Goal: Contribute content: Contribute content

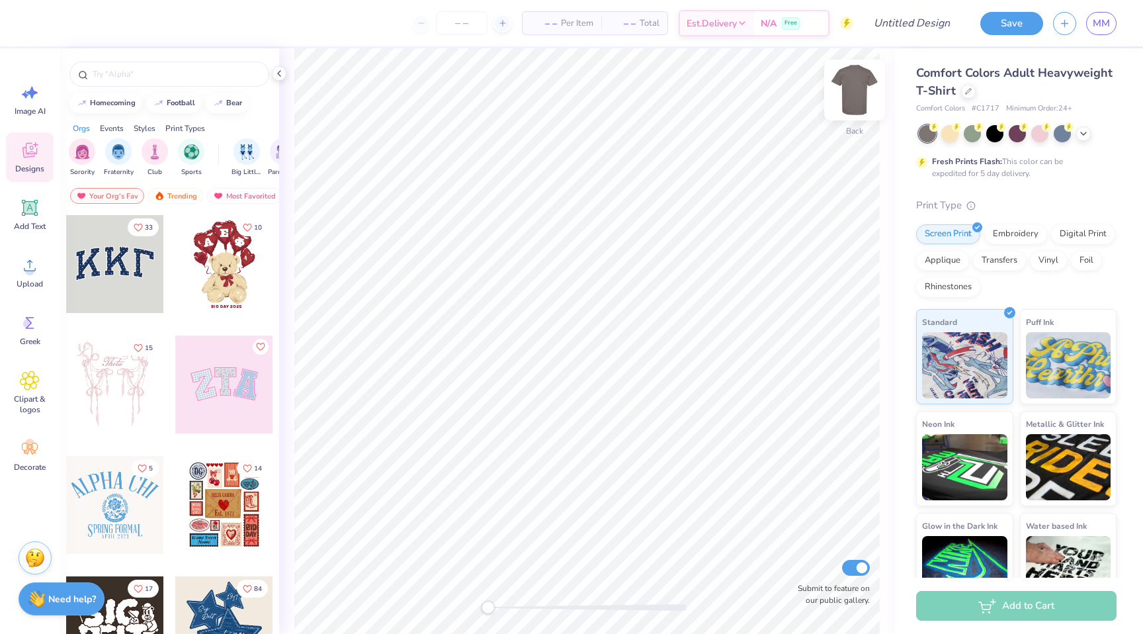
click at [858, 90] on img at bounding box center [854, 90] width 53 height 53
click at [916, 25] on input "Design Title" at bounding box center [896, 23] width 130 height 26
click at [847, 22] on input "FA25 Merch" at bounding box center [896, 23] width 130 height 26
type input "LC FA25 Merch"
click at [18, 272] on div "Upload" at bounding box center [30, 272] width 48 height 50
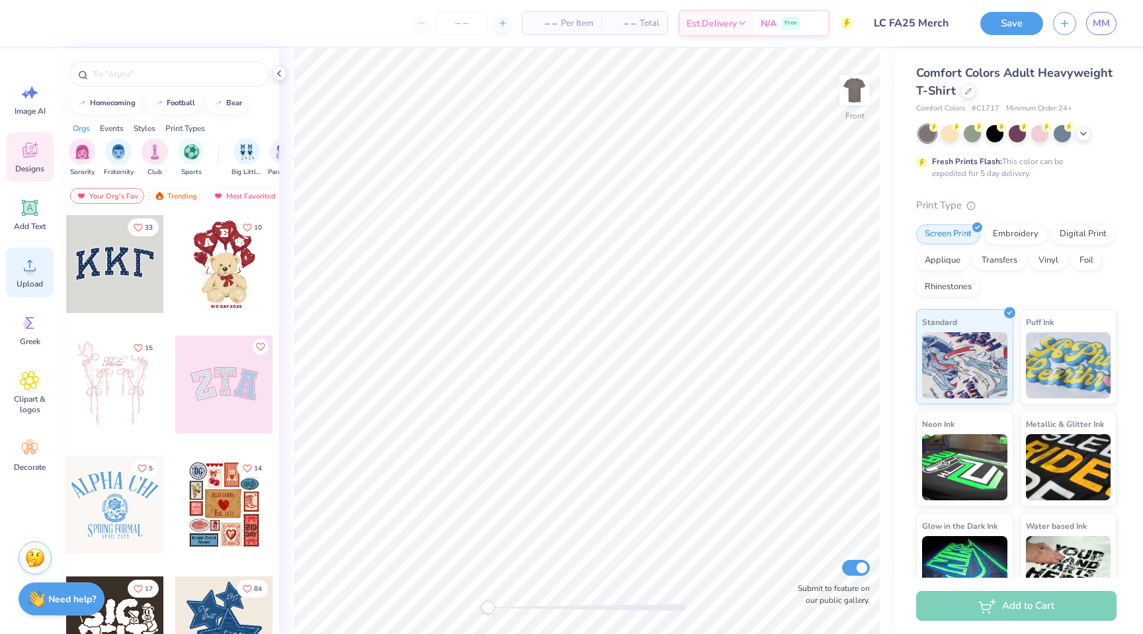
click at [19, 269] on div "Upload" at bounding box center [30, 272] width 48 height 50
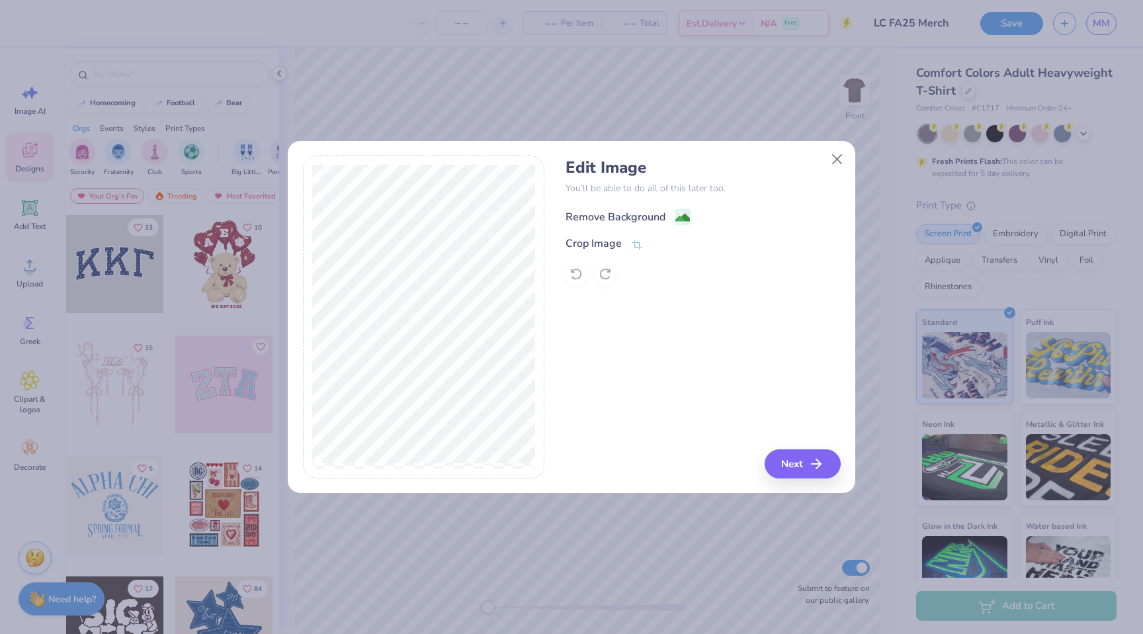
click at [635, 214] on div "Remove Background" at bounding box center [616, 217] width 100 height 16
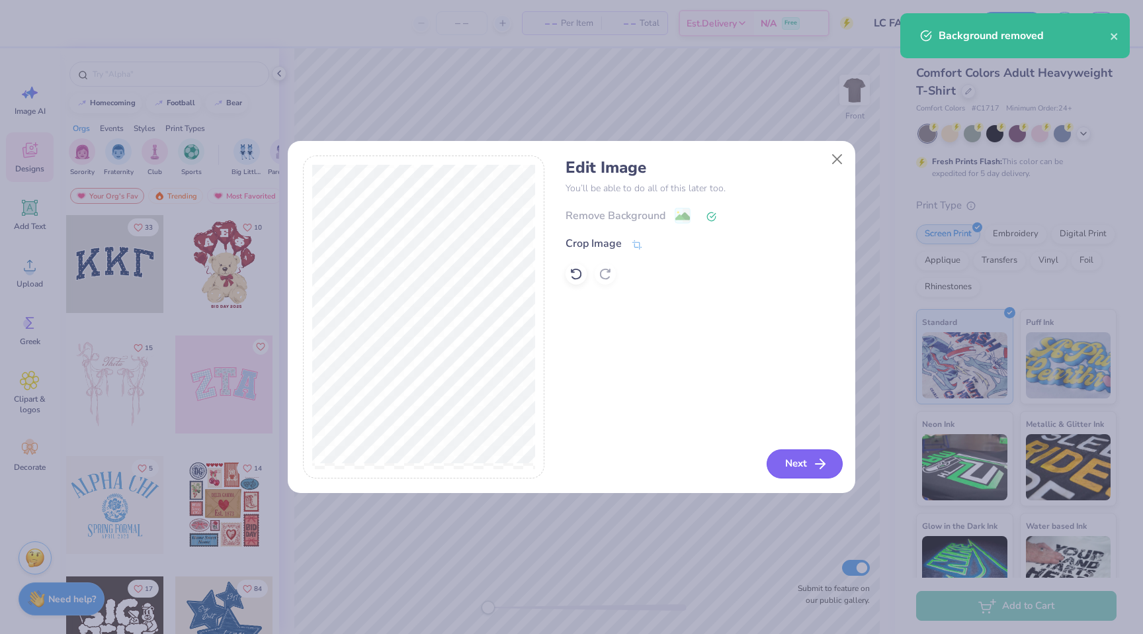
click at [796, 474] on button "Next" at bounding box center [805, 463] width 76 height 29
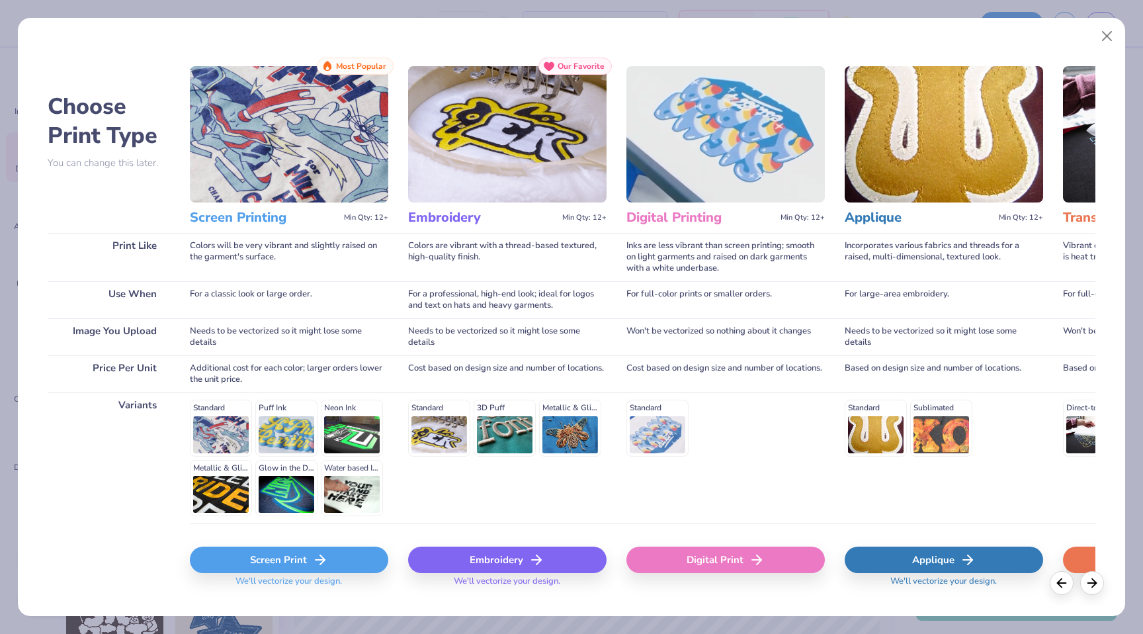
click at [271, 561] on div "Screen Print" at bounding box center [289, 559] width 198 height 26
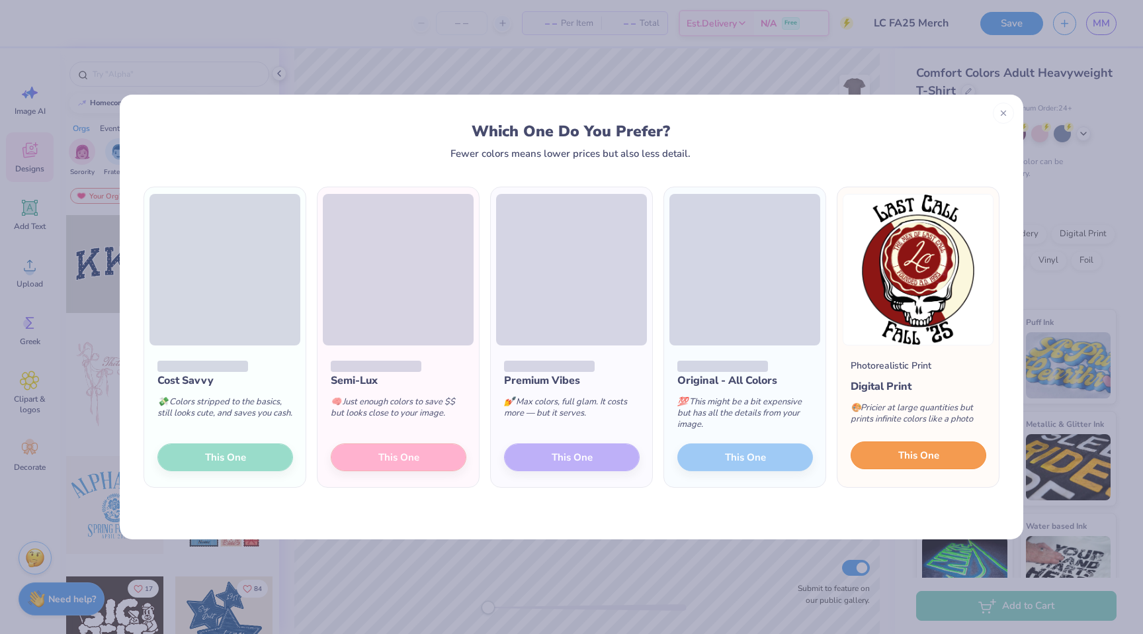
click at [916, 461] on span "This One" at bounding box center [918, 455] width 41 height 15
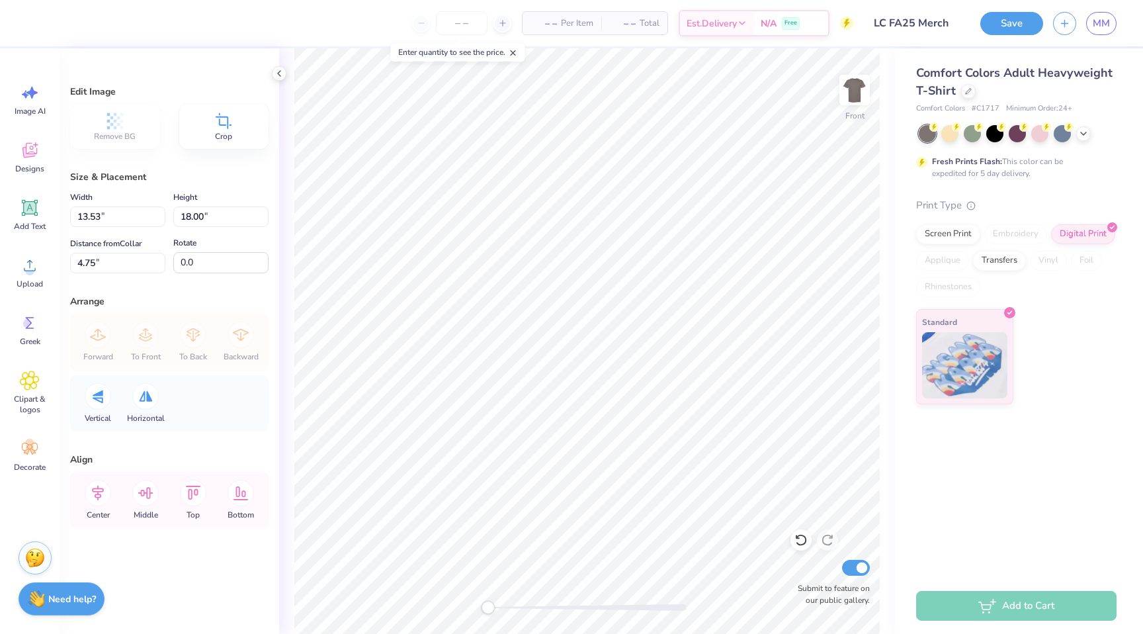
type input "9.88"
type input "13.14"
click at [971, 93] on div at bounding box center [968, 90] width 15 height 15
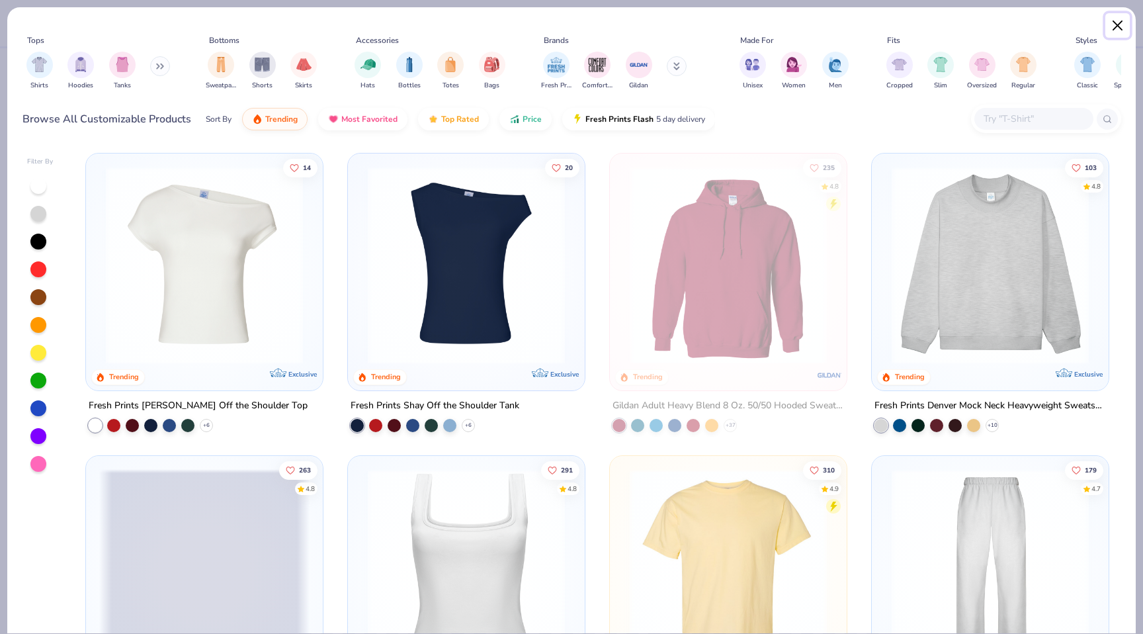
click at [1109, 34] on button "Close" at bounding box center [1117, 25] width 25 height 25
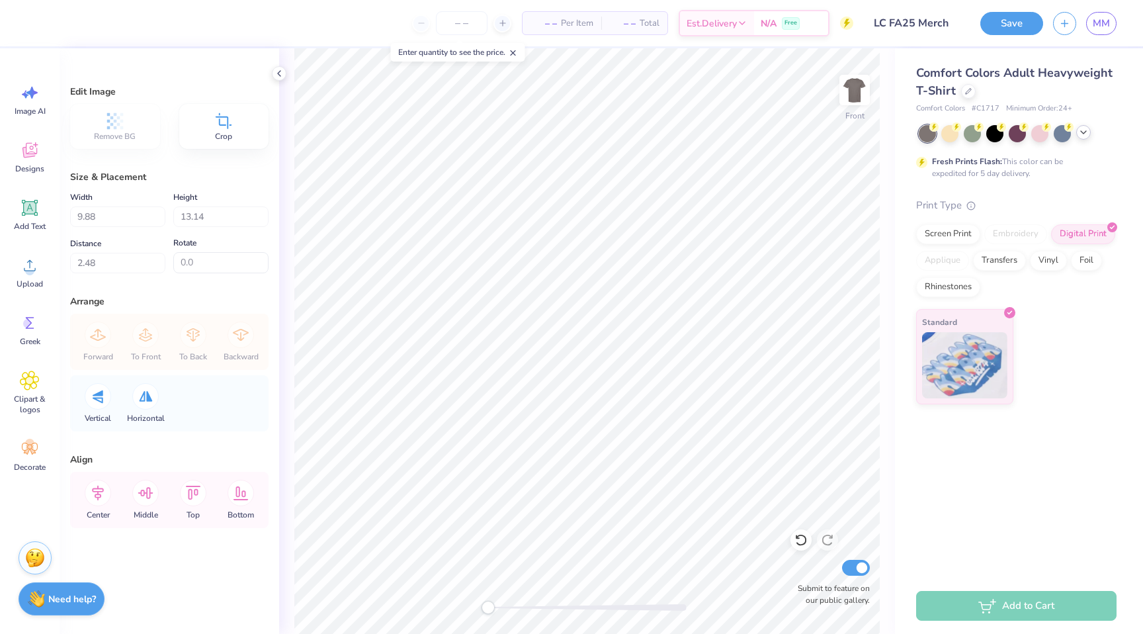
click at [1084, 133] on polyline at bounding box center [1083, 132] width 5 height 3
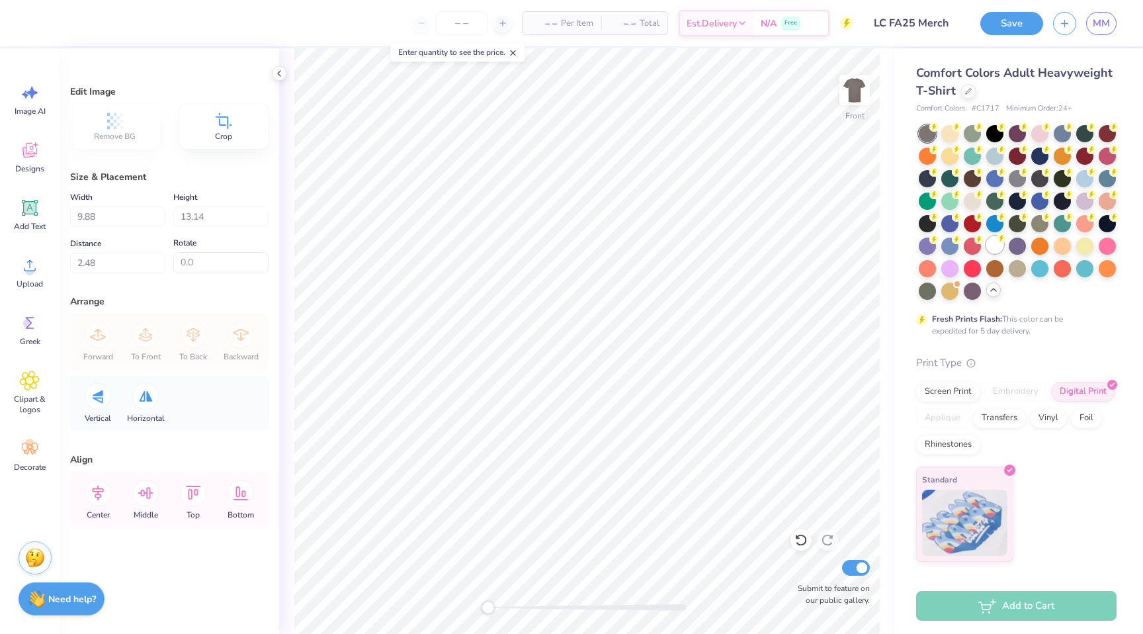
click at [996, 249] on div at bounding box center [994, 244] width 17 height 17
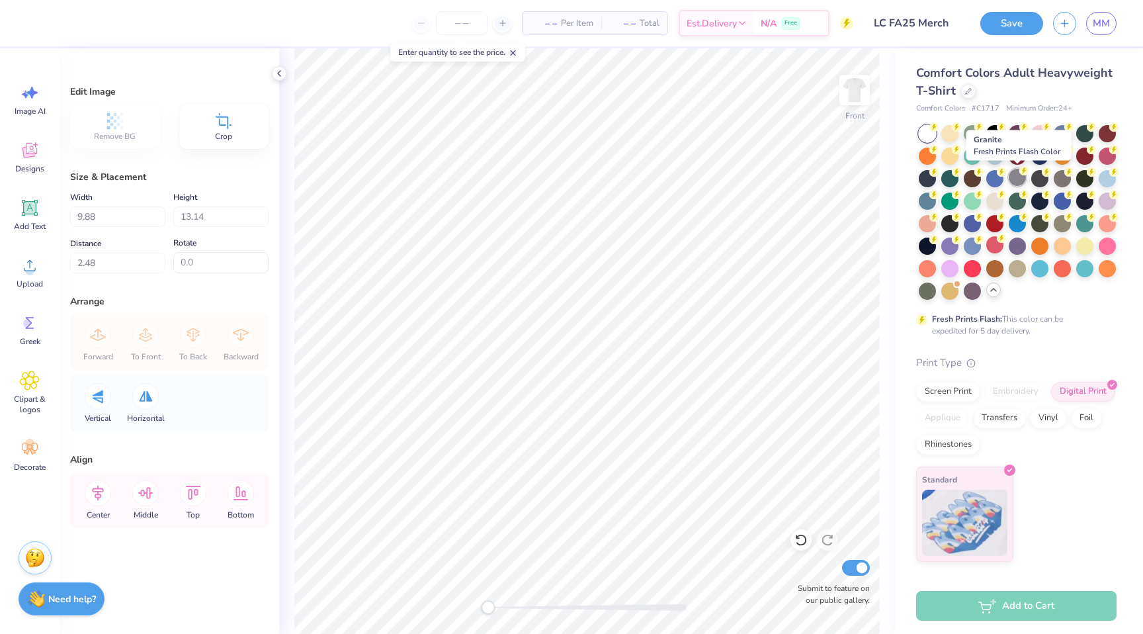
click at [1019, 178] on div at bounding box center [1017, 177] width 17 height 17
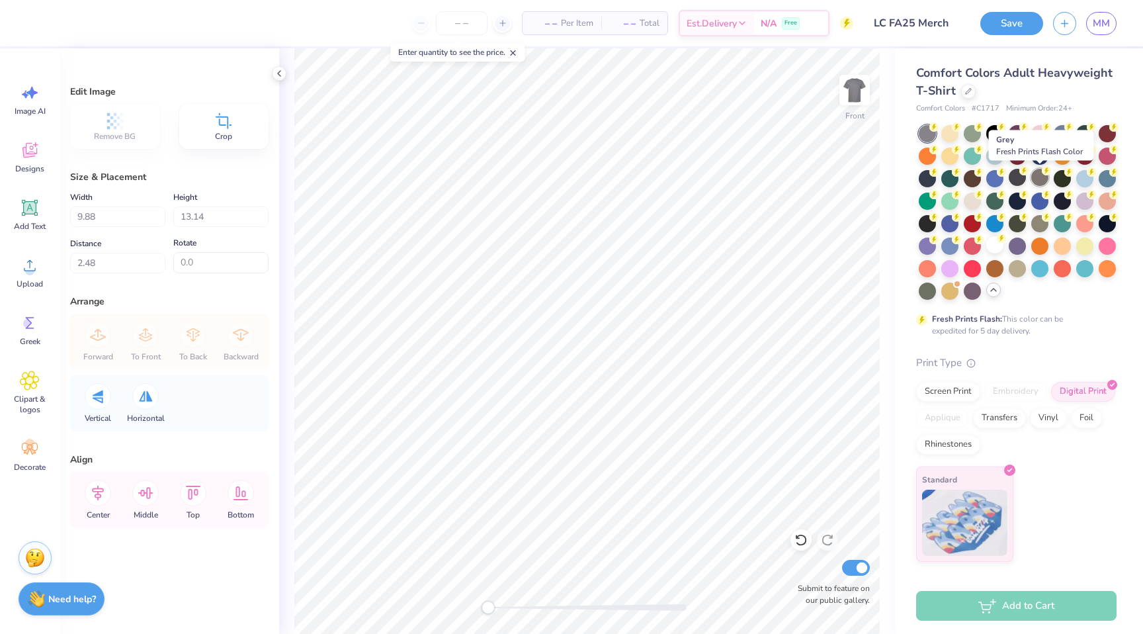
click at [1039, 179] on div at bounding box center [1039, 177] width 17 height 17
click at [1013, 183] on div at bounding box center [1017, 177] width 17 height 17
click at [925, 133] on div at bounding box center [927, 133] width 17 height 17
click at [1014, 272] on div at bounding box center [1017, 267] width 17 height 17
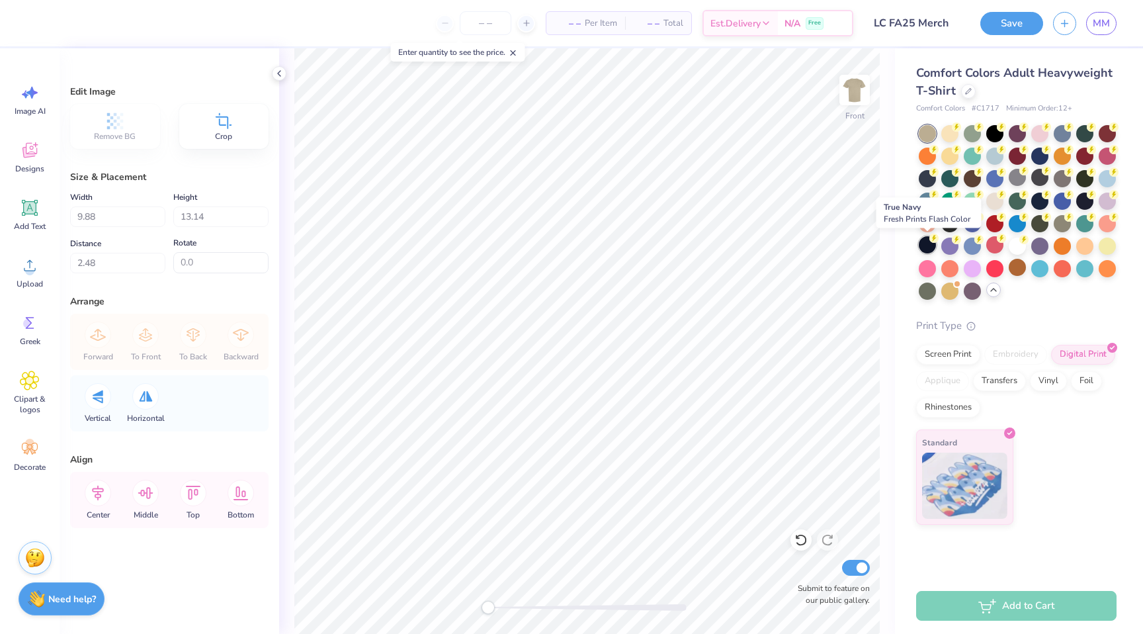
click at [926, 238] on div at bounding box center [927, 244] width 17 height 17
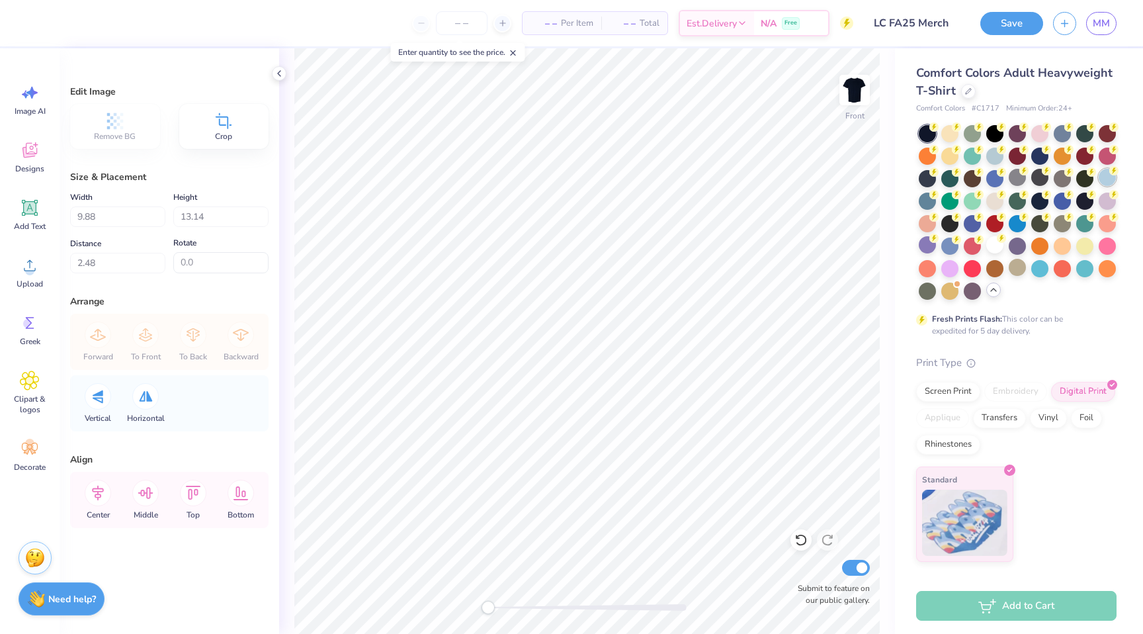
click at [1101, 181] on div at bounding box center [1107, 177] width 17 height 17
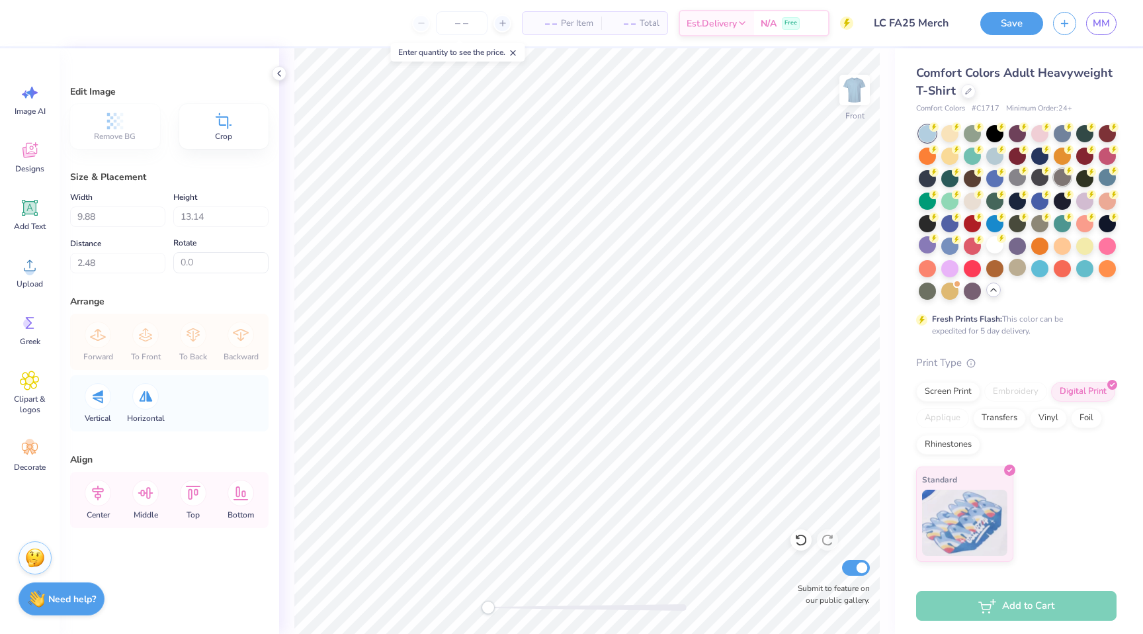
click at [1059, 177] on div at bounding box center [1062, 177] width 17 height 17
click at [1031, 226] on div at bounding box center [1039, 222] width 17 height 17
click at [952, 138] on div at bounding box center [949, 132] width 17 height 17
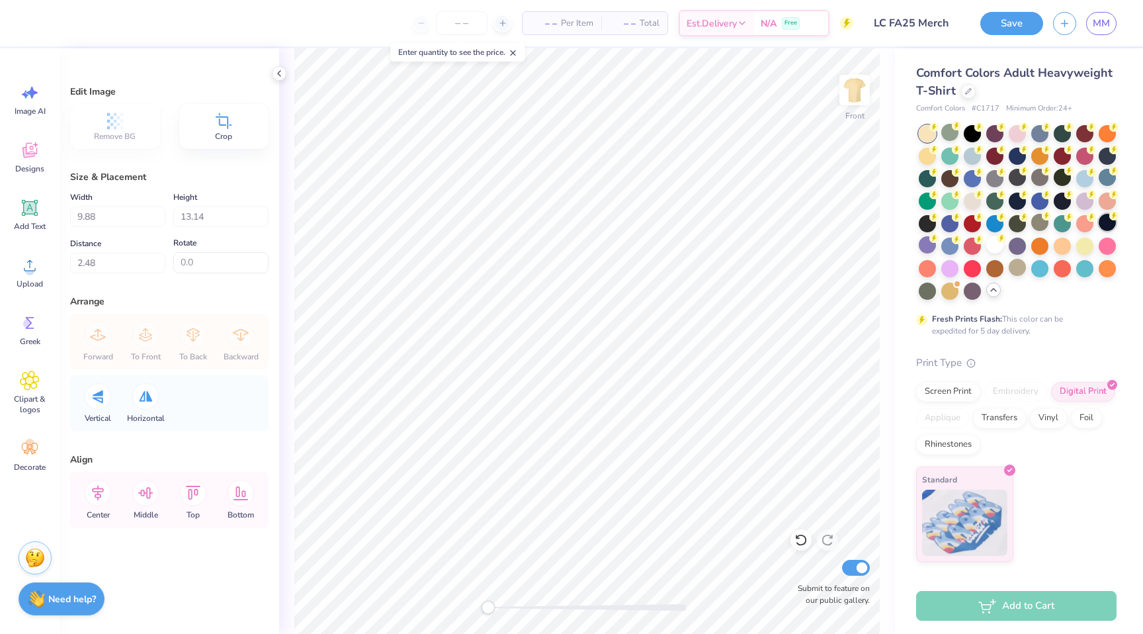
click at [1105, 220] on div at bounding box center [1107, 222] width 17 height 17
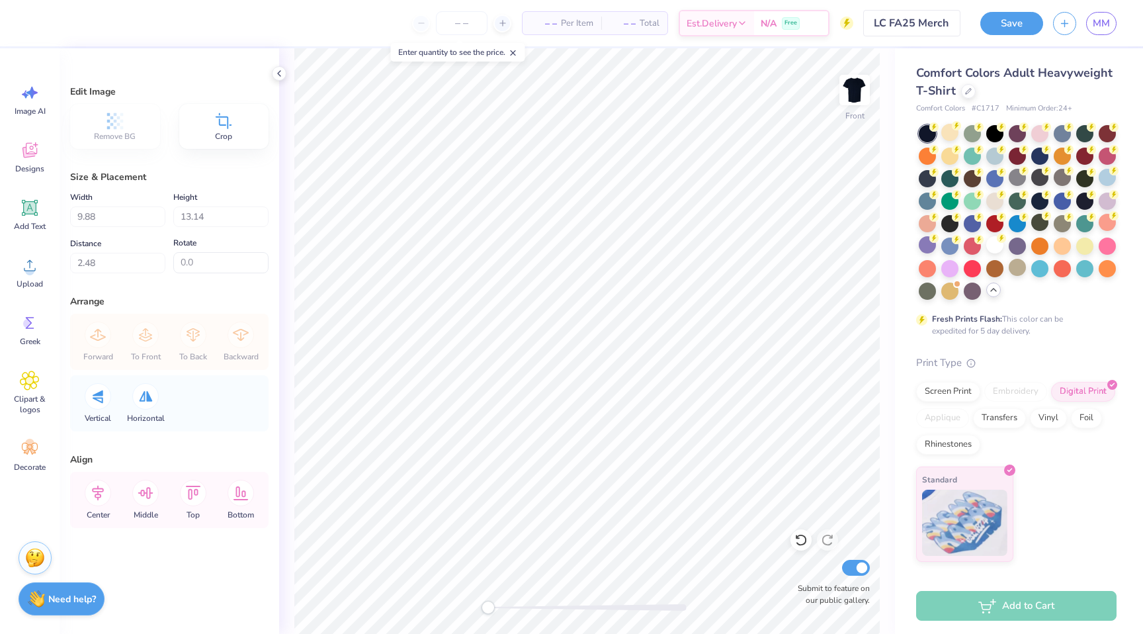
type input "3.00"
click at [990, 251] on div at bounding box center [994, 244] width 17 height 17
click at [847, 90] on img at bounding box center [854, 90] width 53 height 53
click at [865, 86] on img at bounding box center [854, 90] width 53 height 53
click at [853, 91] on img at bounding box center [854, 90] width 53 height 53
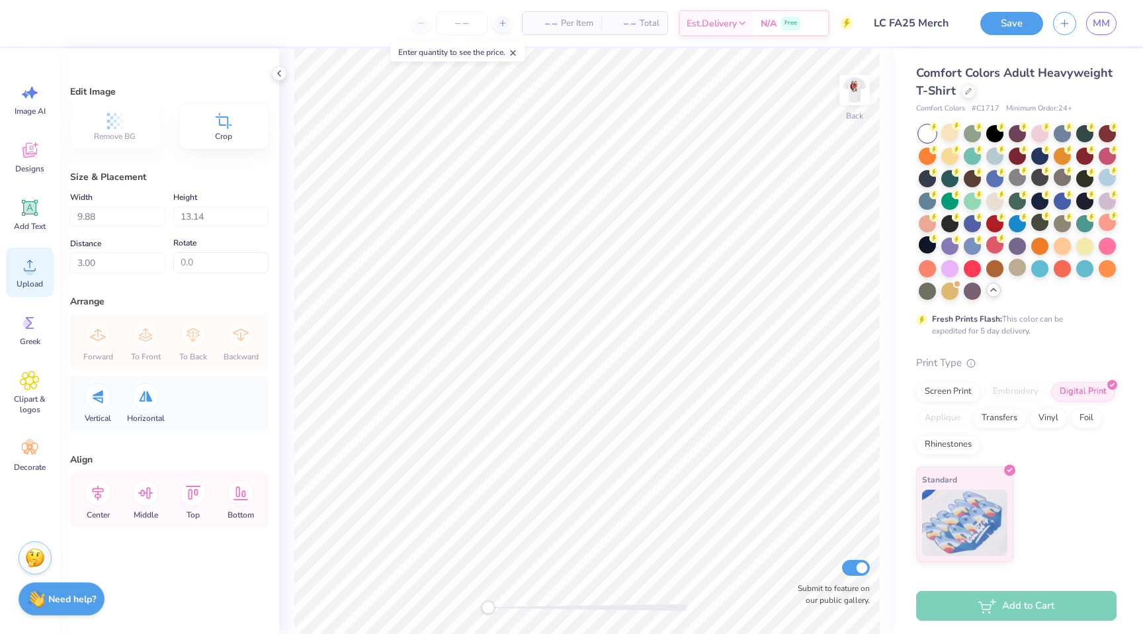
click at [36, 262] on icon at bounding box center [30, 265] width 20 height 20
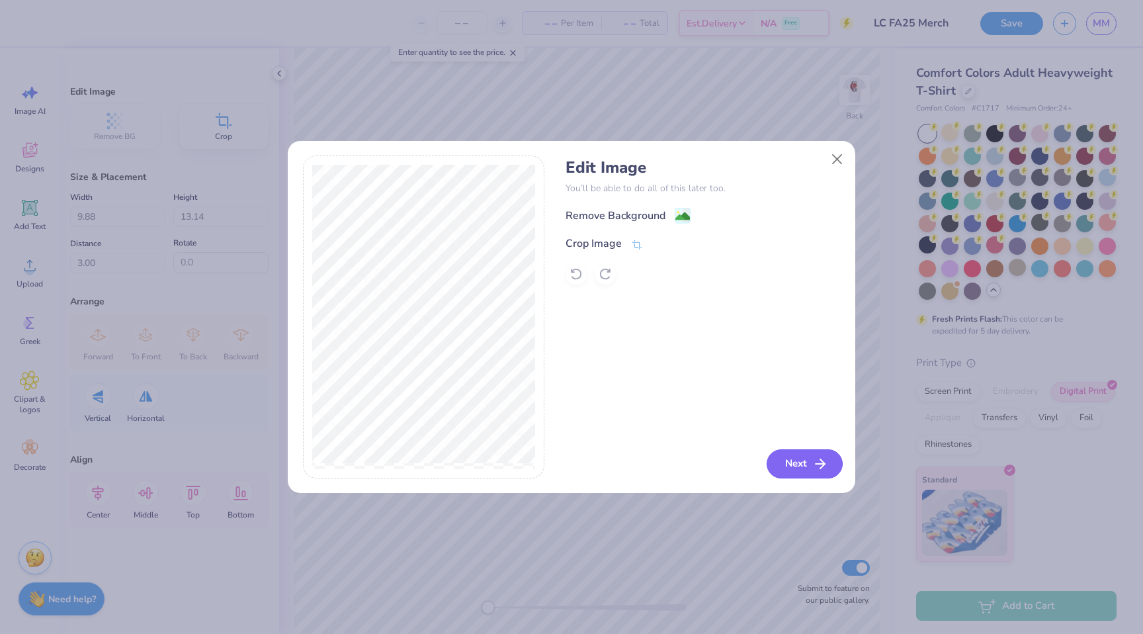
click at [776, 460] on button "Next" at bounding box center [805, 463] width 76 height 29
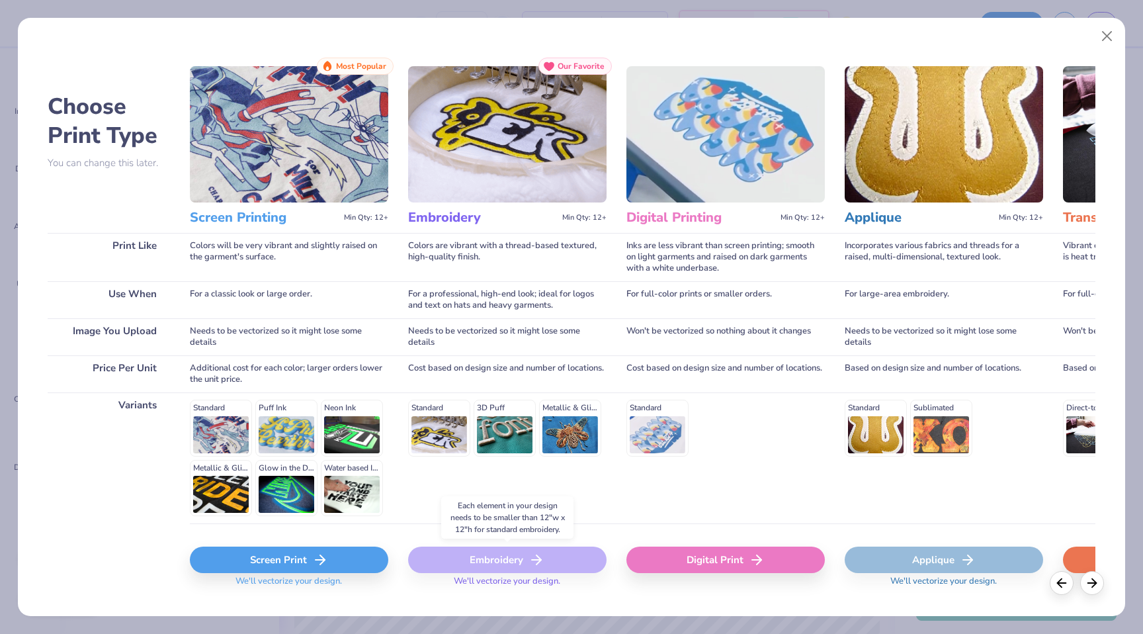
click at [555, 553] on div "Embroidery" at bounding box center [507, 559] width 198 height 26
click at [521, 552] on div "Embroidery" at bounding box center [507, 559] width 198 height 26
click at [926, 556] on div "Applique" at bounding box center [944, 559] width 198 height 26
click at [778, 558] on div "Digital Print" at bounding box center [725, 559] width 198 height 26
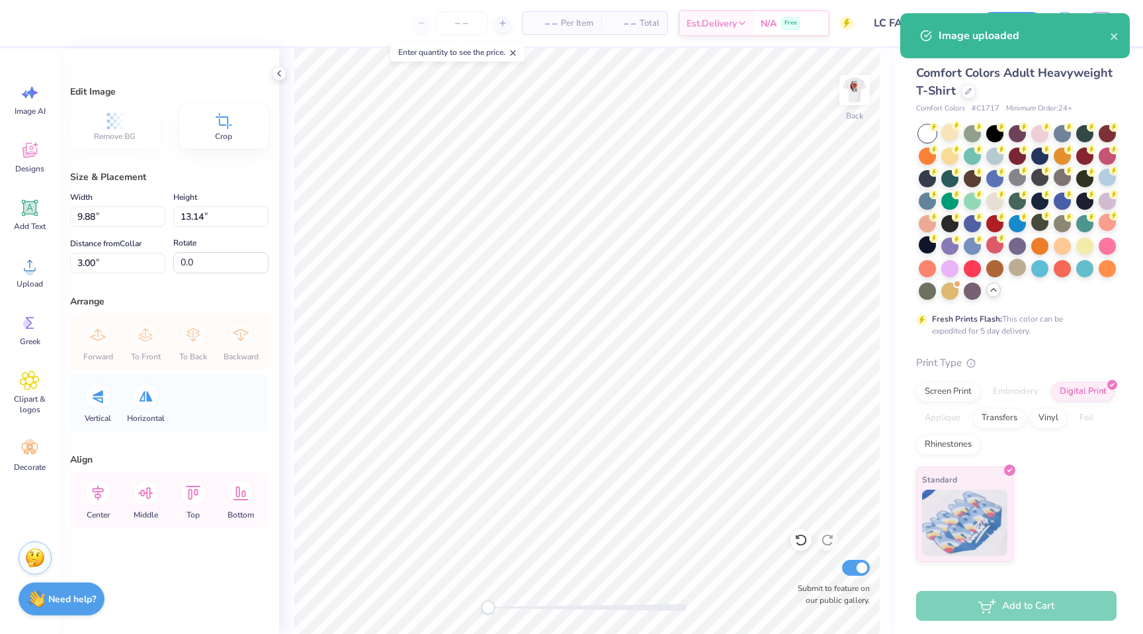
type input "14.17"
type input "7.16"
type input "8.92"
type input "7.06"
type input "3.57"
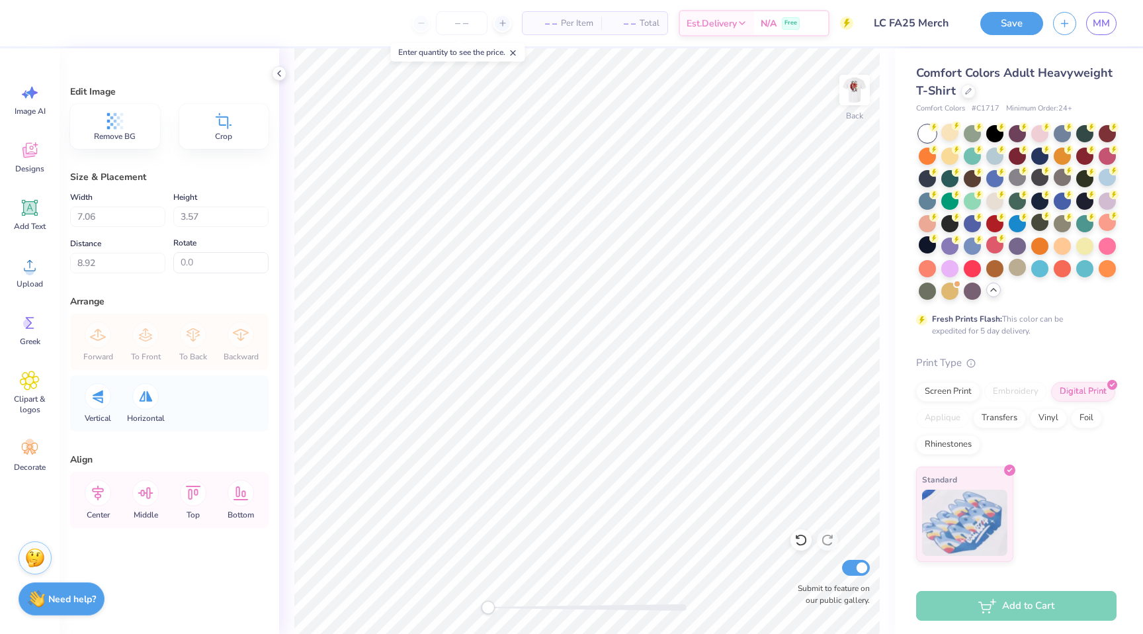
type input "3.24"
type input "5.42"
type input "2.74"
click at [845, 84] on img at bounding box center [854, 90] width 53 height 53
type input "9.88"
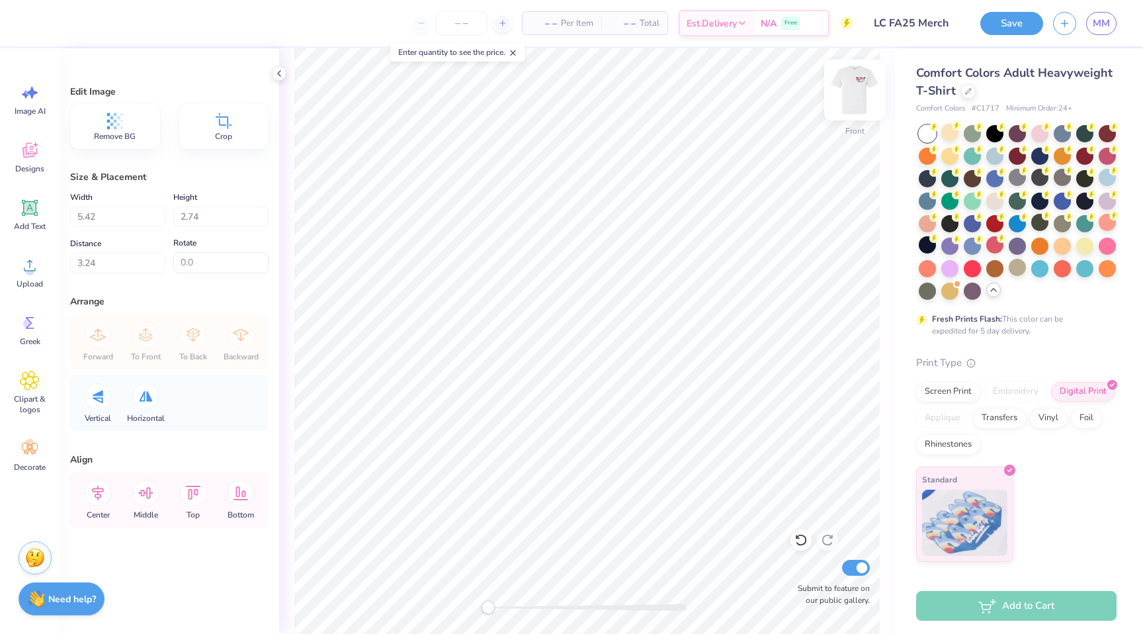
type input "13.14"
type input "3.00"
click at [852, 87] on img at bounding box center [854, 90] width 53 height 53
click at [859, 79] on img at bounding box center [854, 90] width 53 height 53
click at [937, 132] on div at bounding box center [1018, 212] width 198 height 175
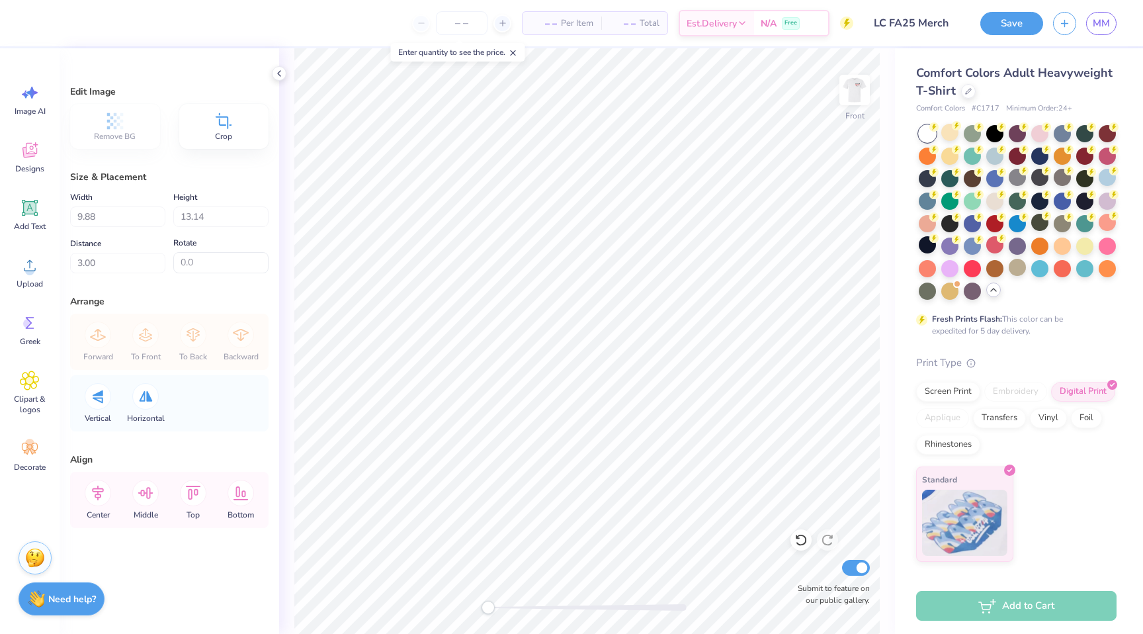
click at [937, 132] on div at bounding box center [1018, 212] width 198 height 175
click at [942, 135] on div at bounding box center [949, 132] width 17 height 17
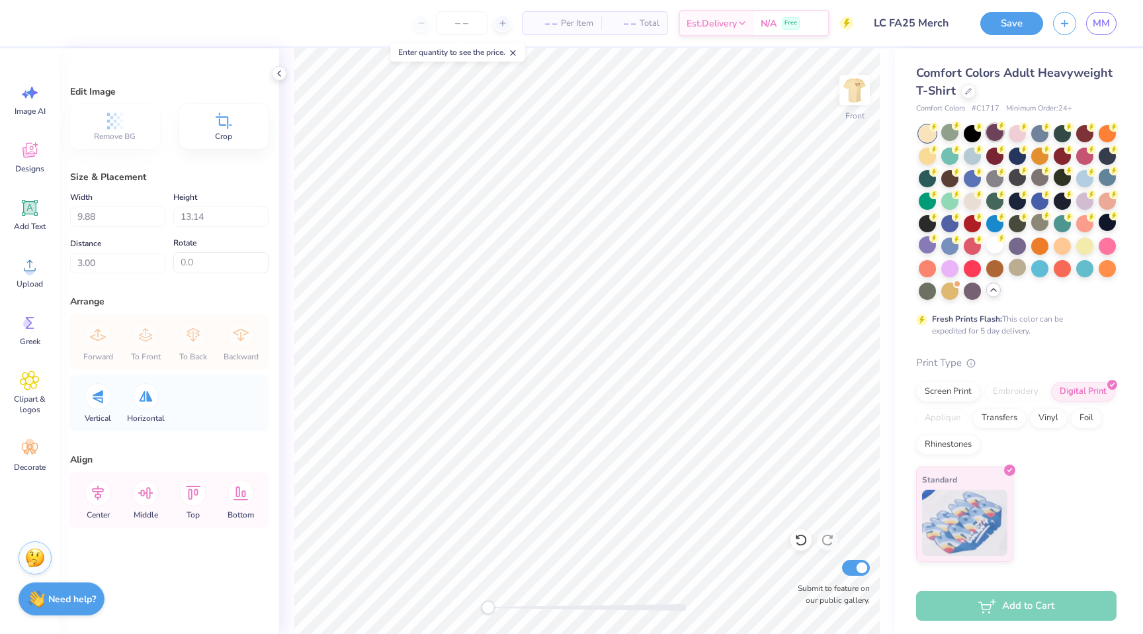
click at [986, 135] on div at bounding box center [994, 132] width 17 height 17
click at [991, 136] on div at bounding box center [994, 132] width 17 height 17
click at [996, 249] on div at bounding box center [994, 244] width 17 height 17
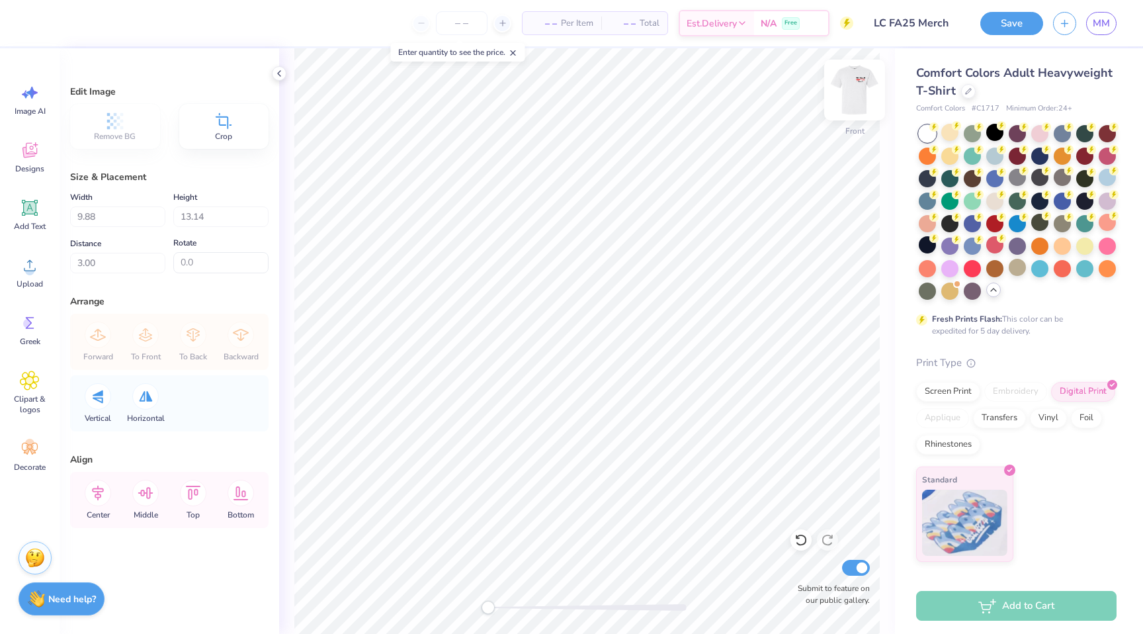
click at [855, 79] on img at bounding box center [854, 90] width 53 height 53
type input "5.42"
type input "2.74"
click at [853, 97] on img at bounding box center [854, 90] width 53 height 53
click at [854, 95] on img at bounding box center [854, 90] width 53 height 53
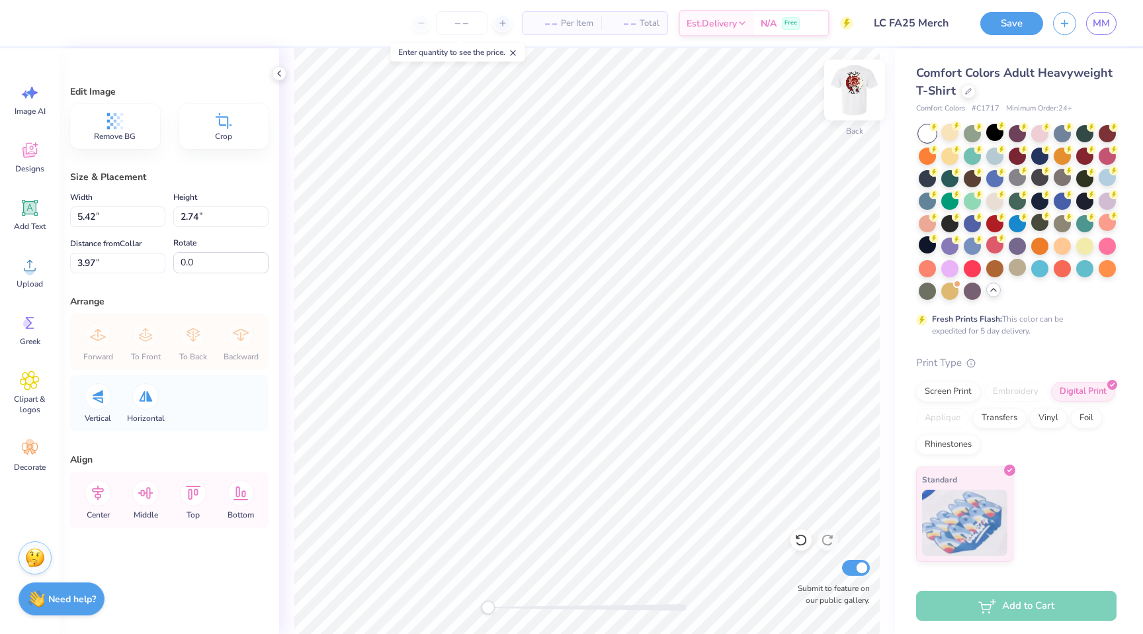
type input "3.98"
click at [38, 282] on span "Upload" at bounding box center [30, 283] width 26 height 11
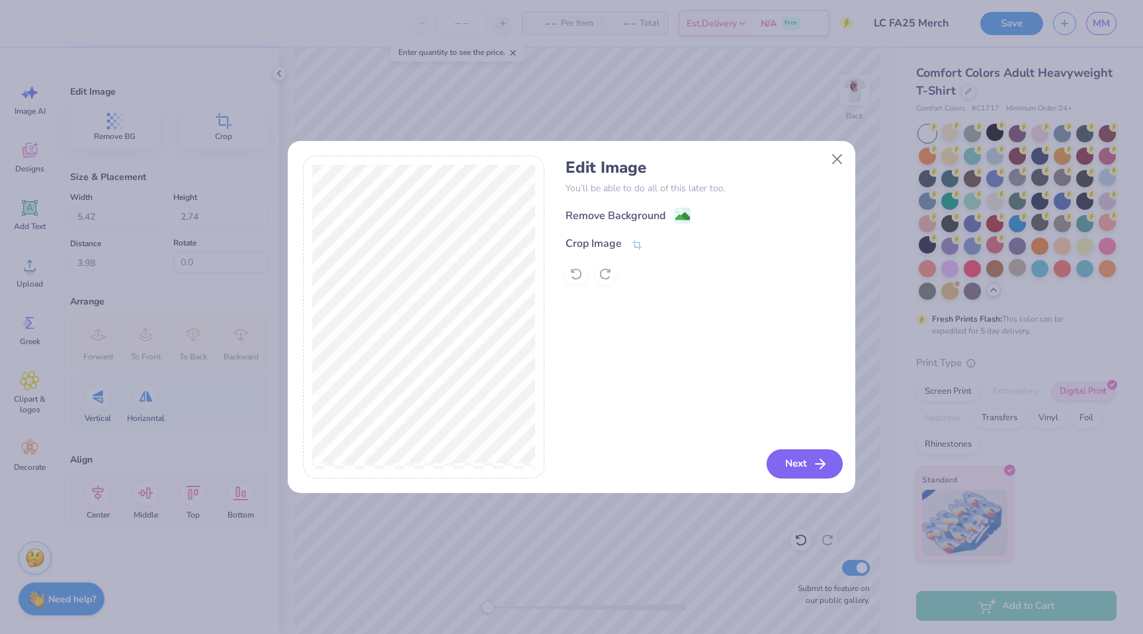
click at [802, 458] on button "Next" at bounding box center [805, 463] width 76 height 29
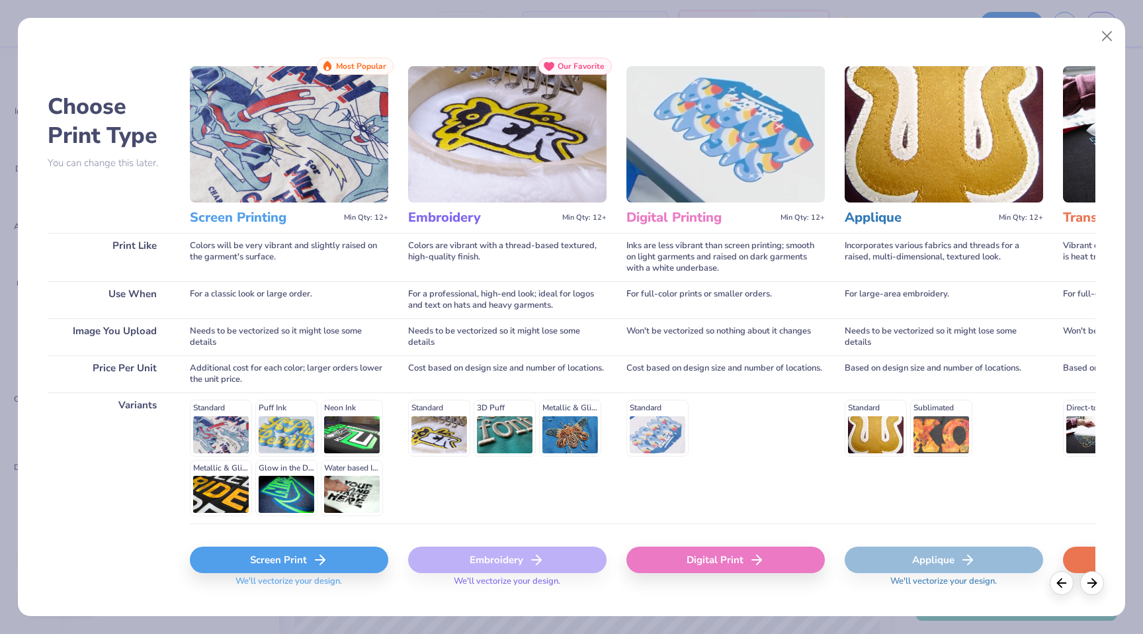
click at [750, 574] on div "Digital Print" at bounding box center [725, 562] width 198 height 79
click at [964, 555] on icon at bounding box center [968, 560] width 16 height 16
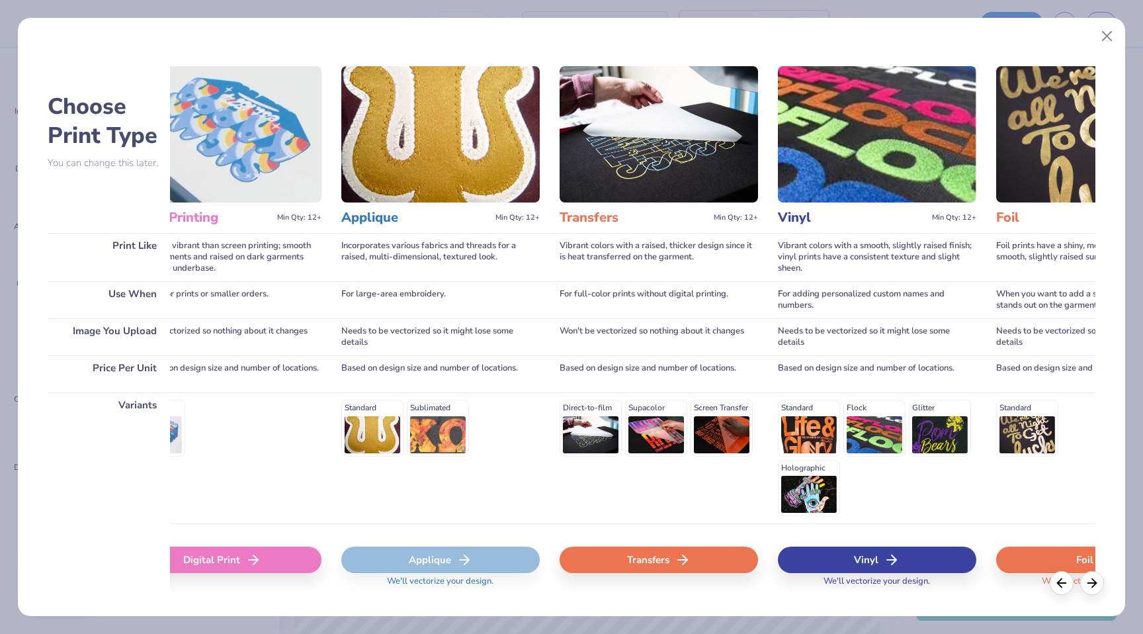
scroll to position [0, 507]
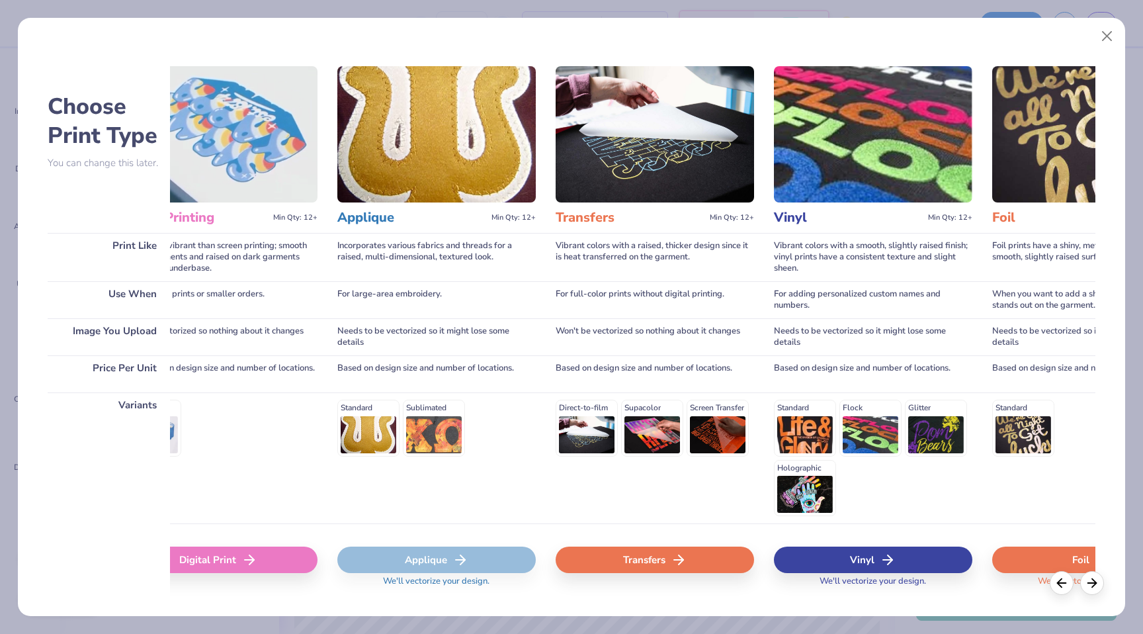
click at [846, 556] on div "Vinyl" at bounding box center [873, 559] width 198 height 26
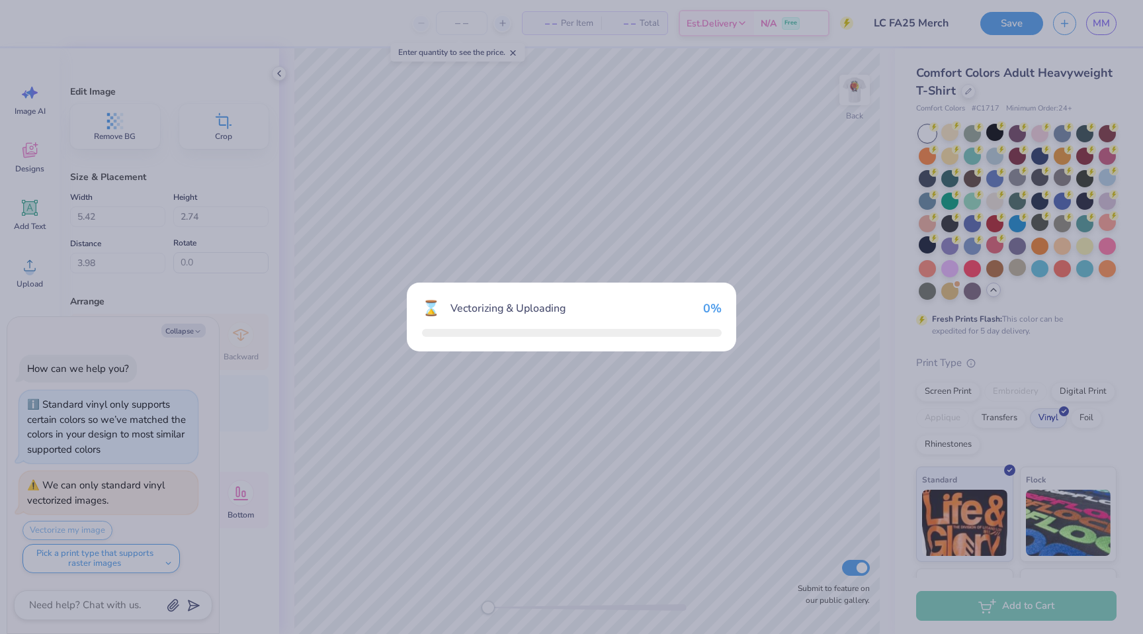
scroll to position [51, 0]
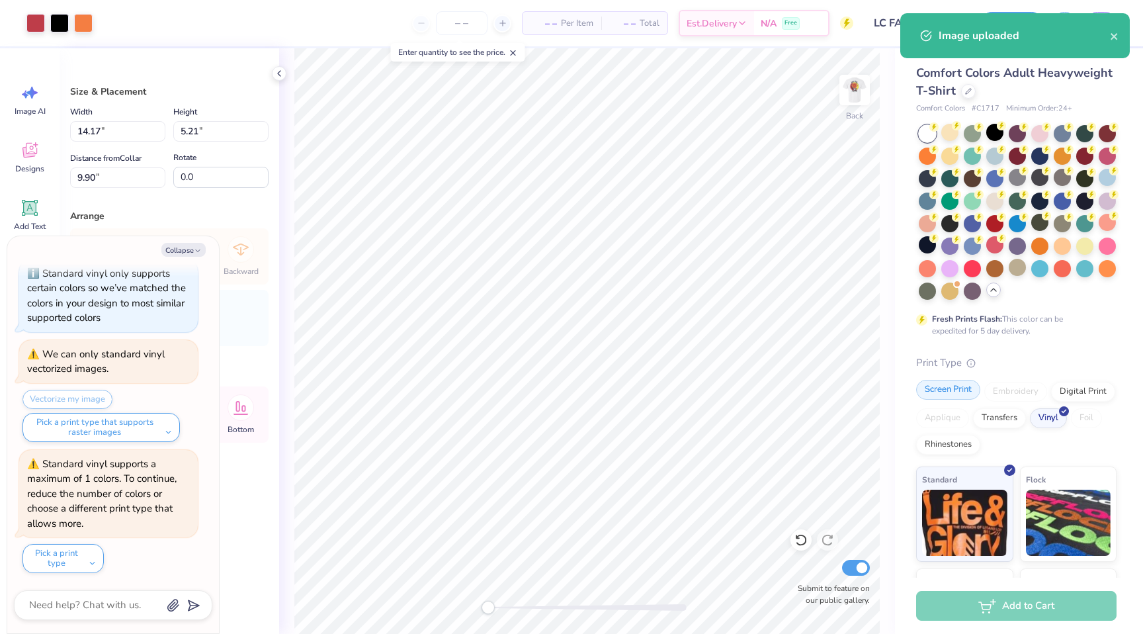
click at [938, 390] on div "Screen Print" at bounding box center [948, 390] width 64 height 20
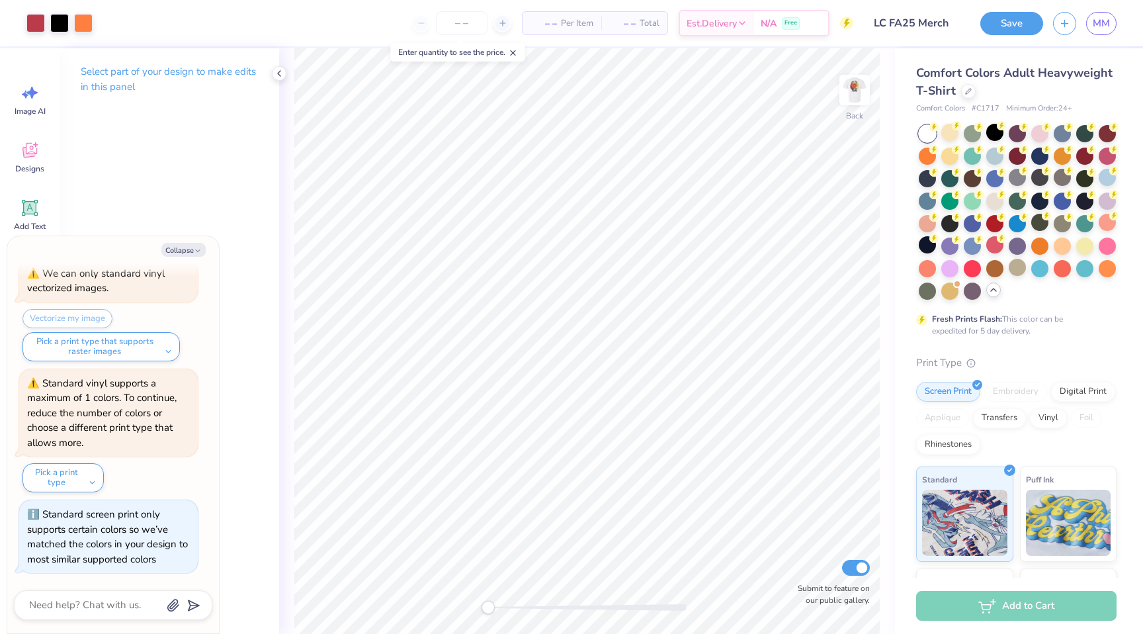
click at [958, 404] on div "Screen Print Embroidery Digital Print Applique Transfers Vinyl Foil Rhinestones" at bounding box center [1016, 418] width 200 height 73
click at [1040, 476] on span "Puff Ink" at bounding box center [1040, 477] width 28 height 14
click at [277, 73] on icon at bounding box center [279, 73] width 11 height 11
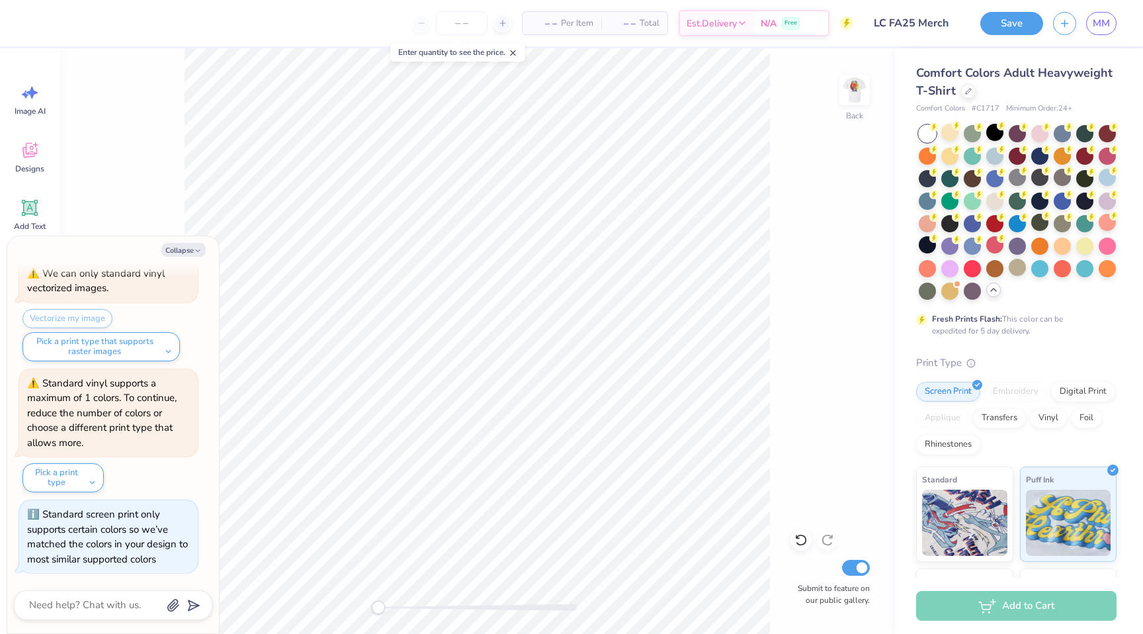
click at [157, 171] on div "Back Submit to feature on our public gallery." at bounding box center [477, 340] width 835 height 585
click at [146, 200] on div "Back Submit to feature on our public gallery." at bounding box center [477, 340] width 835 height 585
click at [189, 253] on button "Collapse" at bounding box center [183, 250] width 44 height 14
type textarea "x"
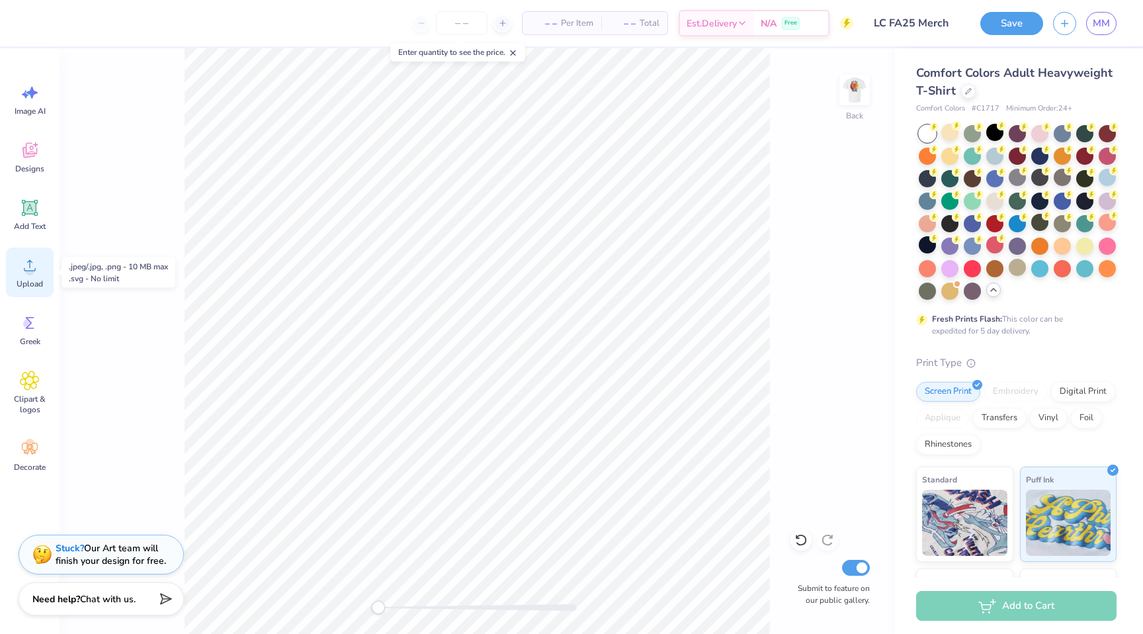
click at [46, 271] on div "Upload" at bounding box center [30, 272] width 48 height 50
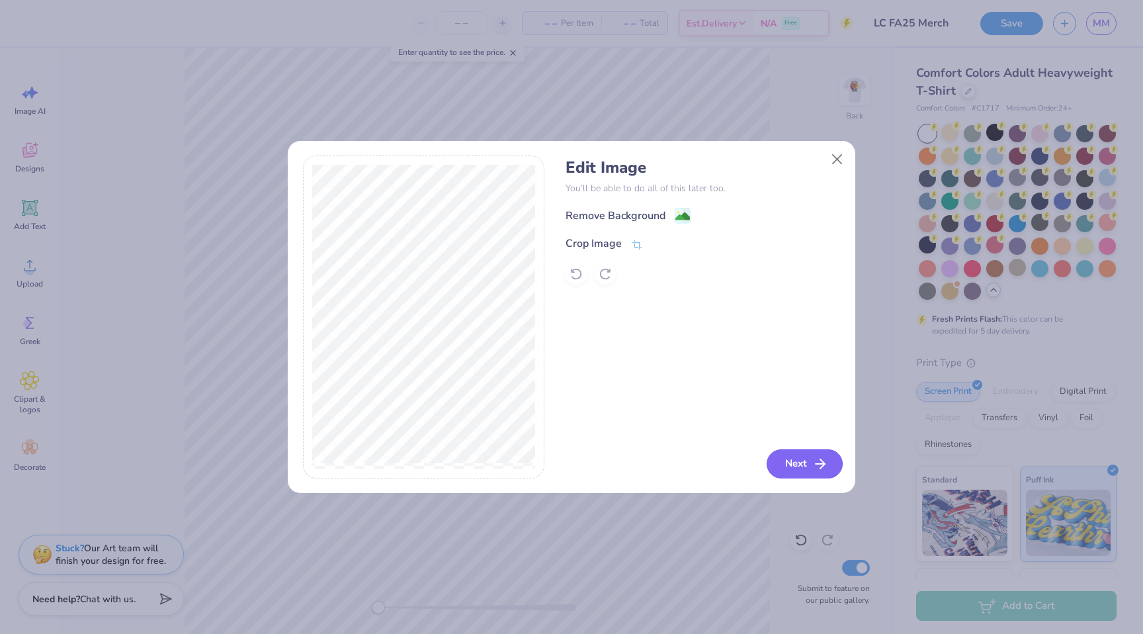
click at [794, 462] on button "Next" at bounding box center [805, 463] width 76 height 29
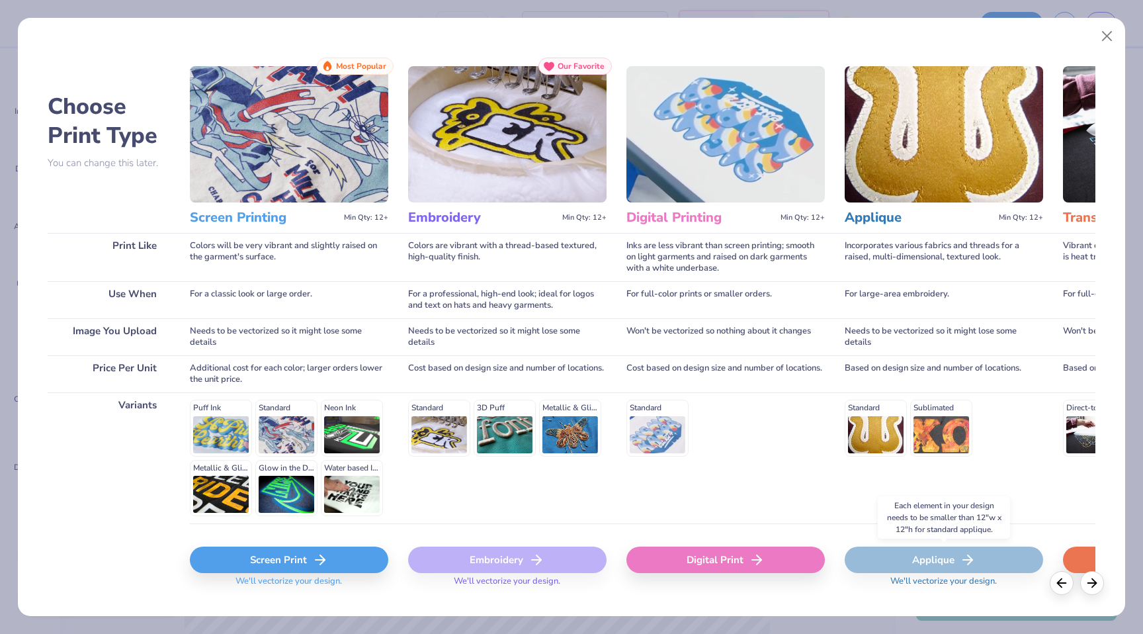
click at [925, 559] on div "Applique" at bounding box center [944, 559] width 198 height 26
click at [912, 560] on div "Applique" at bounding box center [944, 559] width 198 height 26
click at [290, 549] on div "Screen Print" at bounding box center [289, 559] width 198 height 26
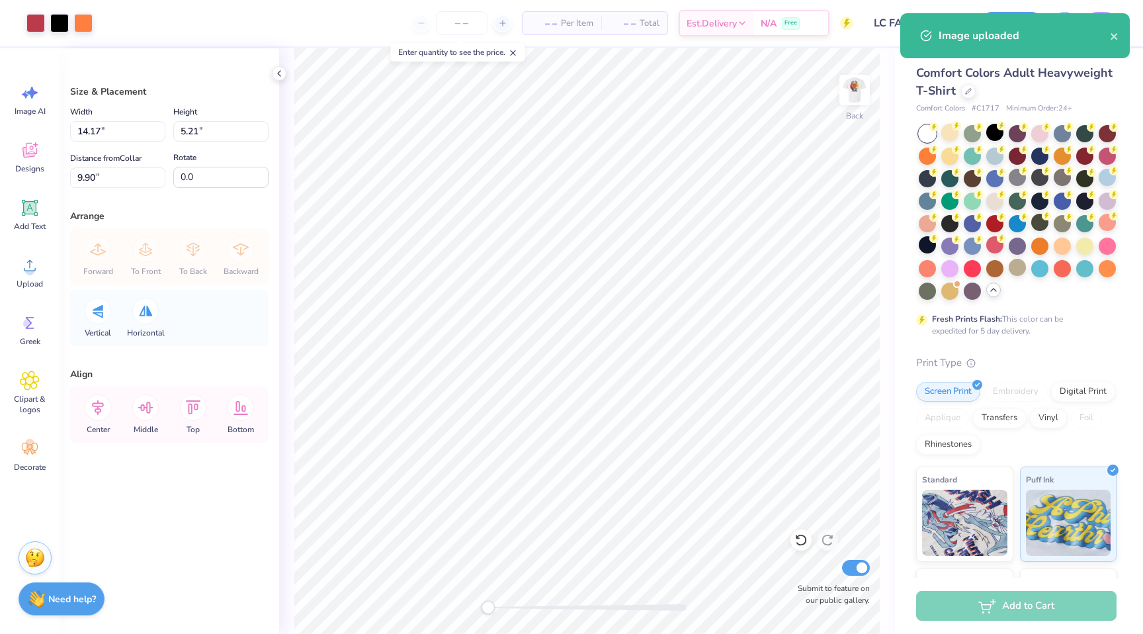
type input "6.28"
type input "2.31"
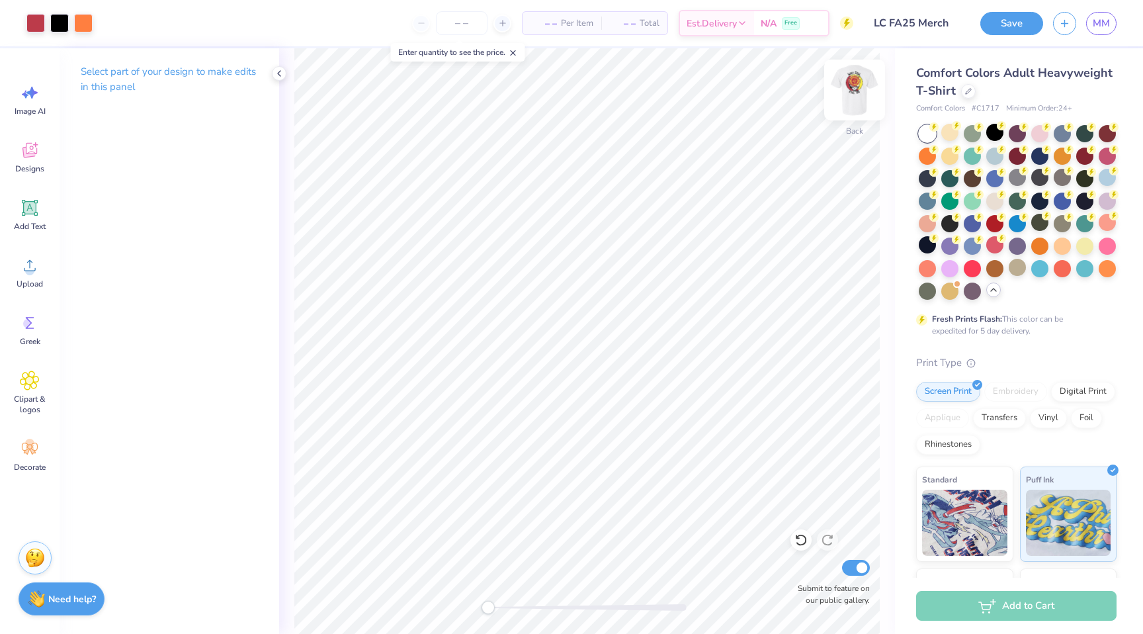
click at [851, 95] on img at bounding box center [854, 90] width 53 height 53
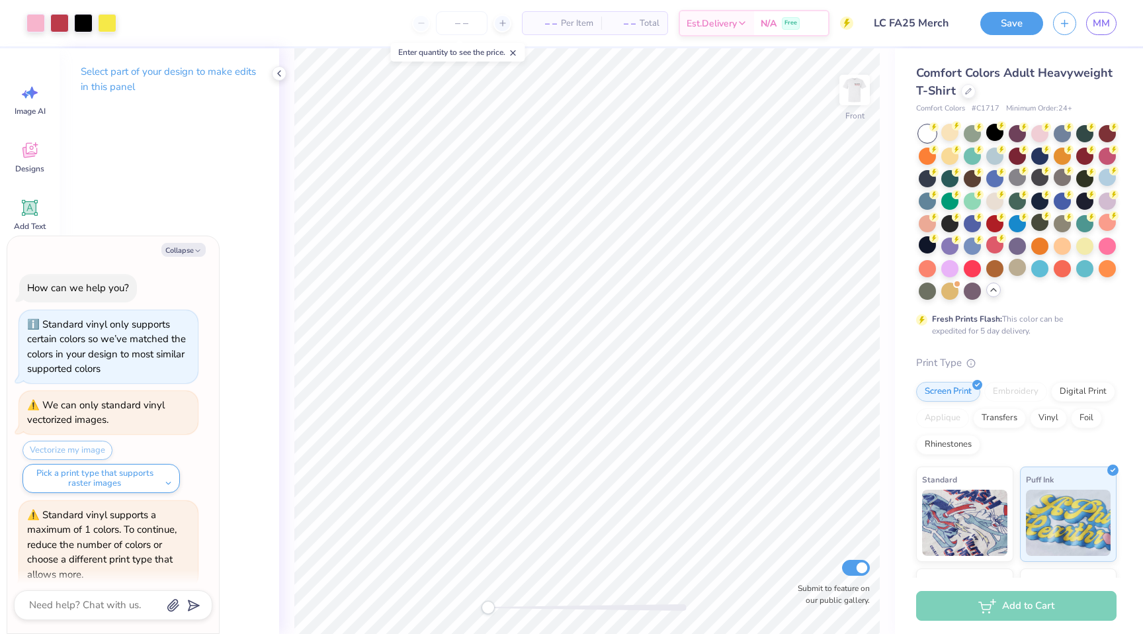
scroll to position [263, 0]
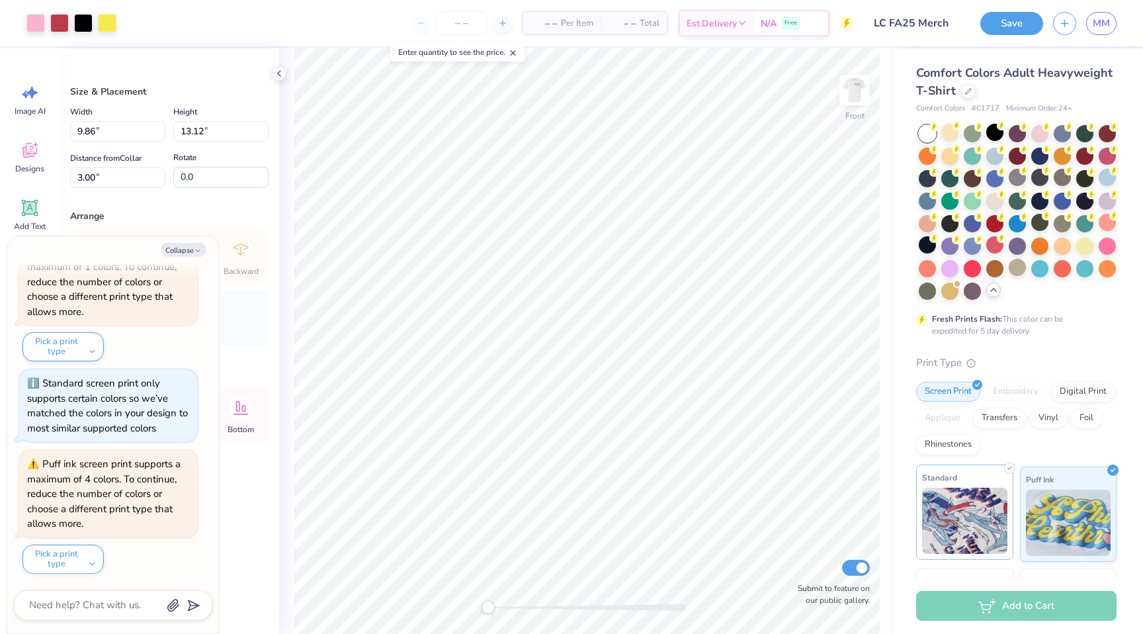
click at [976, 520] on img at bounding box center [964, 521] width 85 height 66
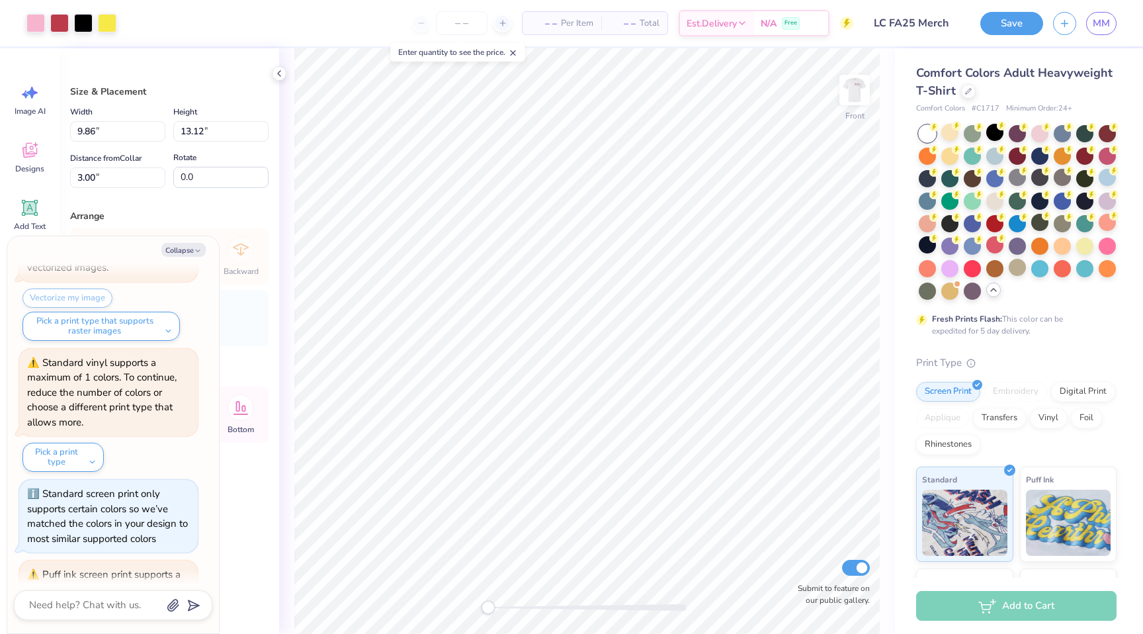
scroll to position [149, 0]
click at [91, 460] on button "Pick a print type" at bounding box center [62, 460] width 81 height 29
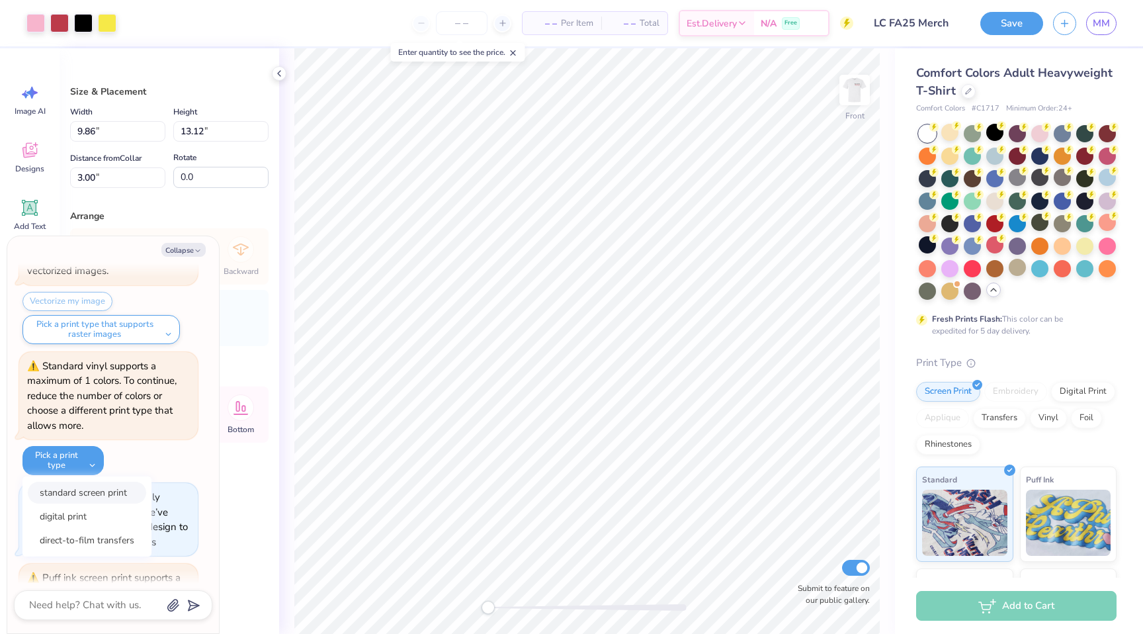
click at [88, 486] on button "standard screen print" at bounding box center [87, 493] width 118 height 22
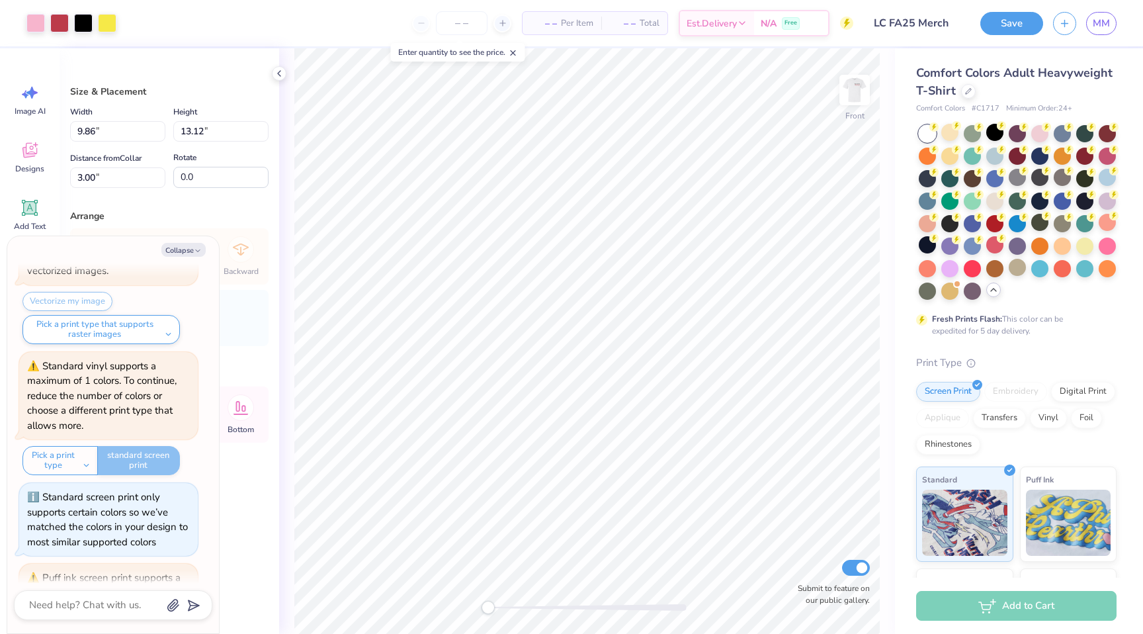
scroll to position [263, 0]
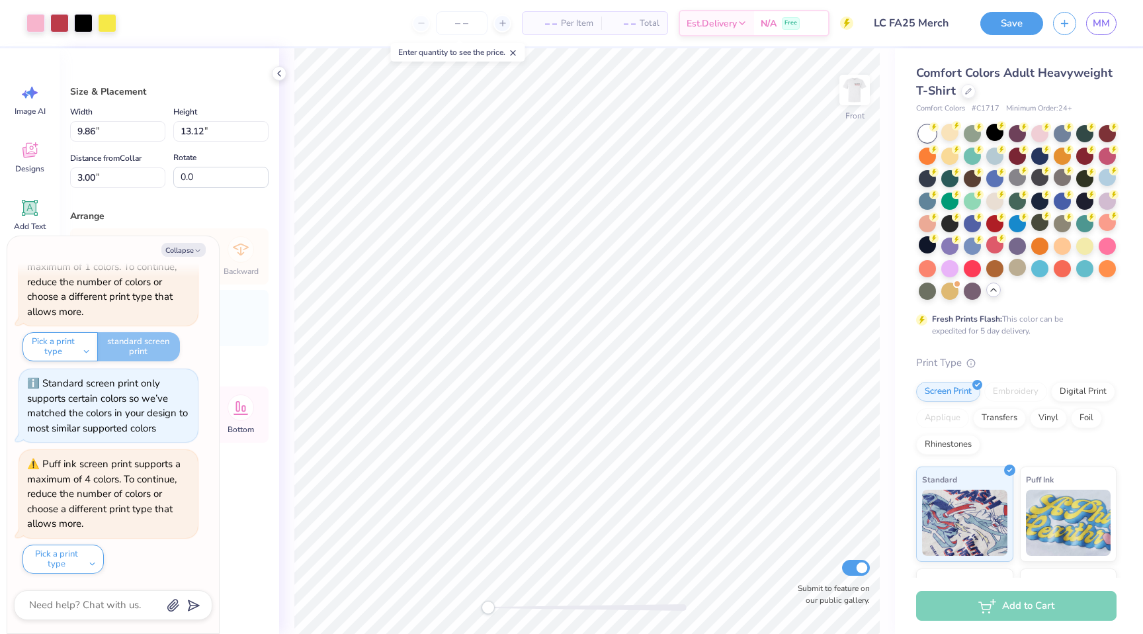
click at [73, 542] on div "Puff ink screen print supports a maximum of 4 colors. To continue, reduce the n…" at bounding box center [108, 512] width 179 height 124
click at [73, 556] on button "Pick a print type" at bounding box center [62, 558] width 81 height 29
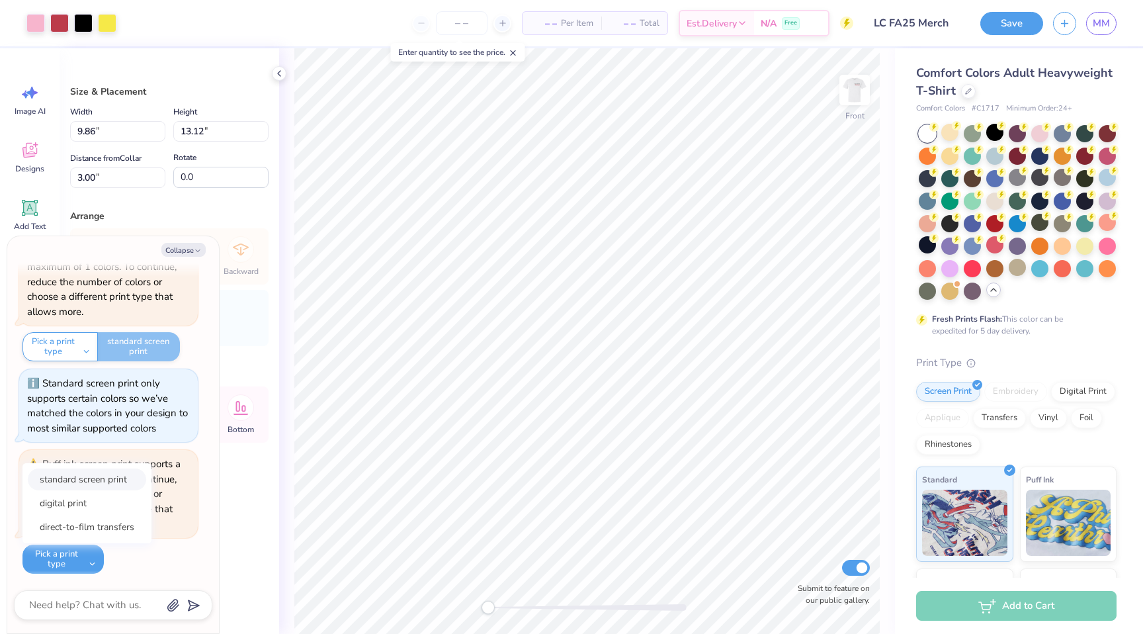
click at [99, 477] on button "standard screen print" at bounding box center [87, 479] width 118 height 22
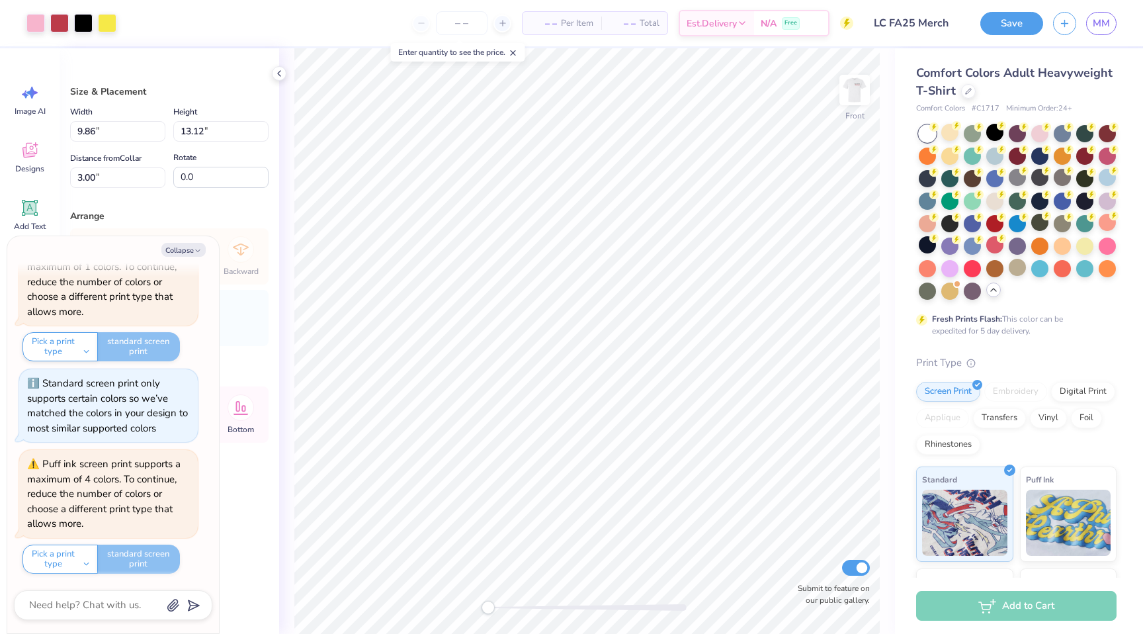
click at [252, 500] on div "Size & Placement Width 9.86 9.86 " Height 13.12 13.12 " Distance from Collar 3.…" at bounding box center [170, 340] width 220 height 585
type textarea "x"
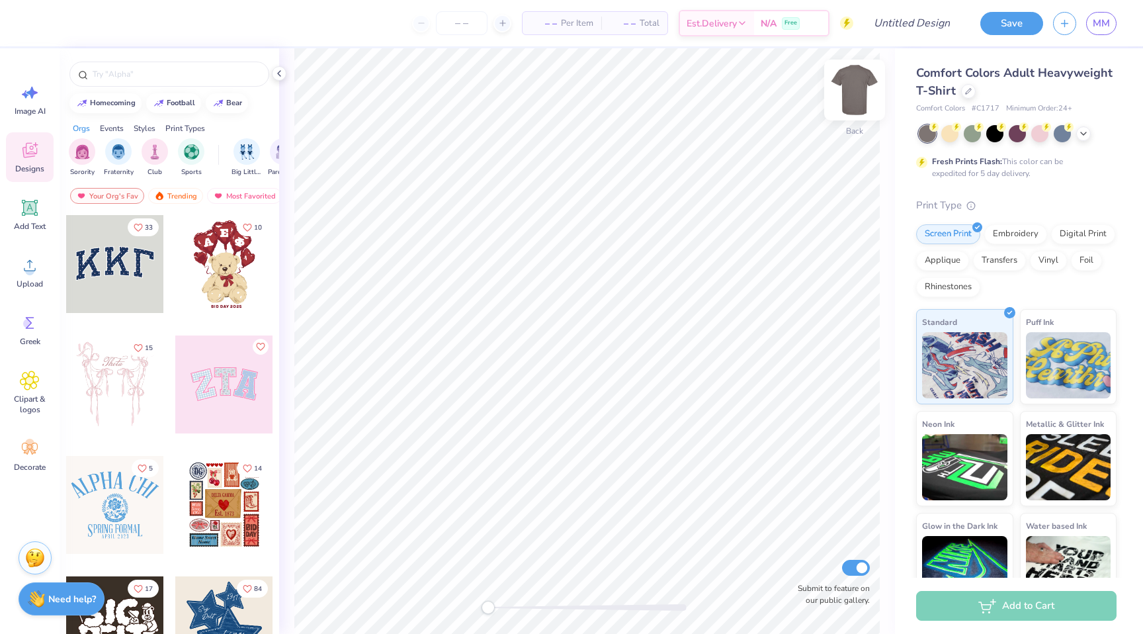
click at [859, 94] on img at bounding box center [854, 90] width 53 height 53
click at [944, 134] on div at bounding box center [949, 132] width 17 height 17
click at [1089, 132] on div at bounding box center [1083, 132] width 15 height 15
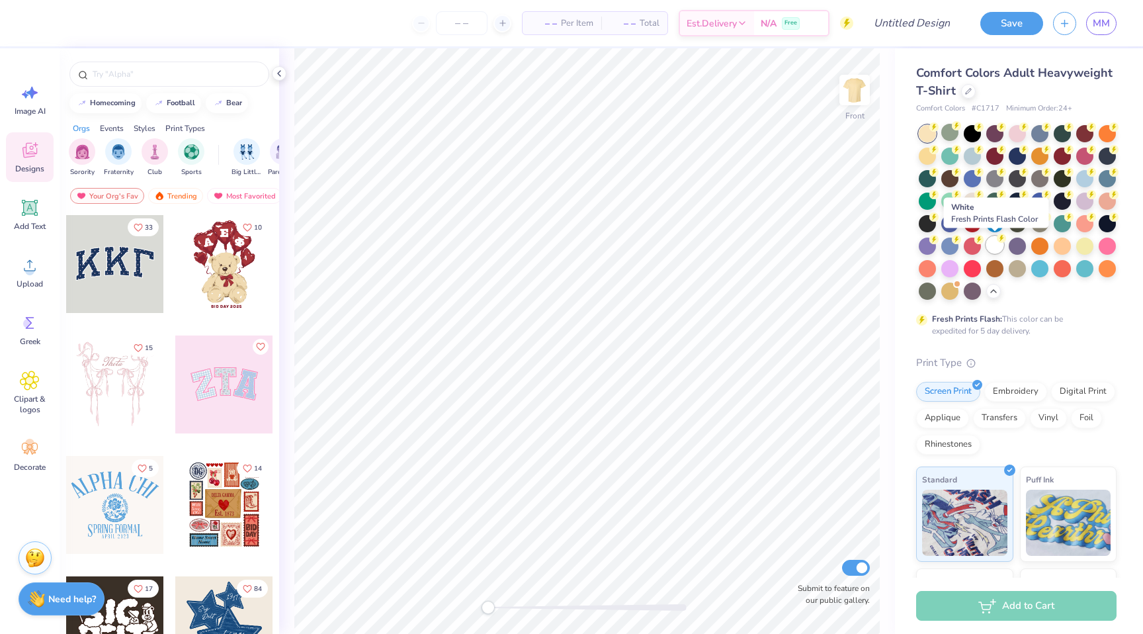
click at [998, 247] on div at bounding box center [994, 244] width 17 height 17
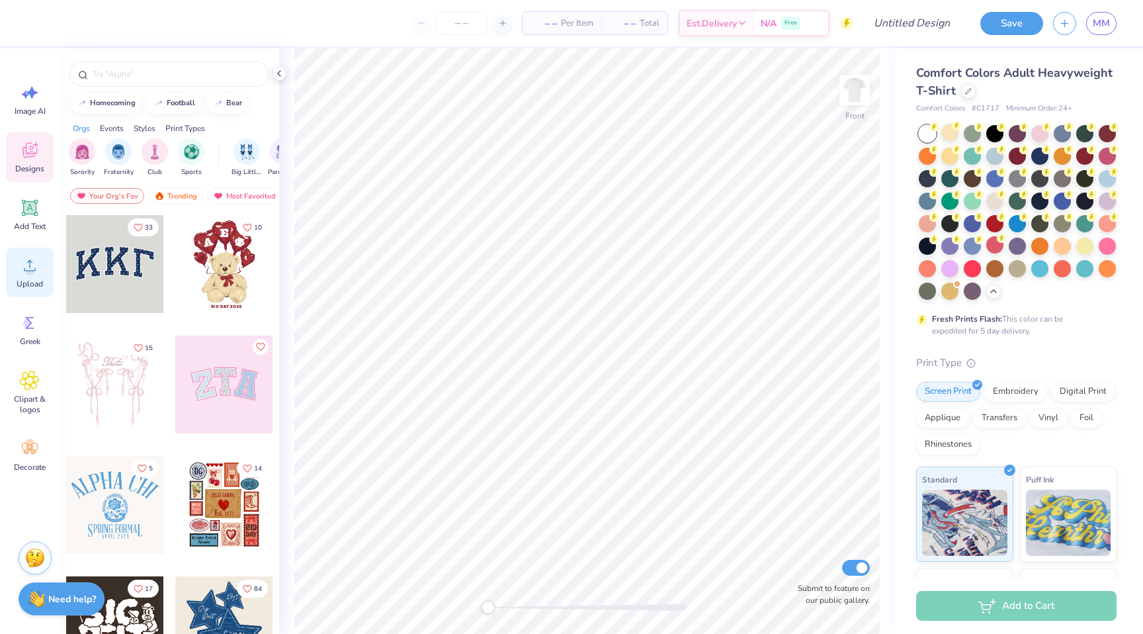
click at [10, 265] on div "Upload" at bounding box center [30, 272] width 48 height 50
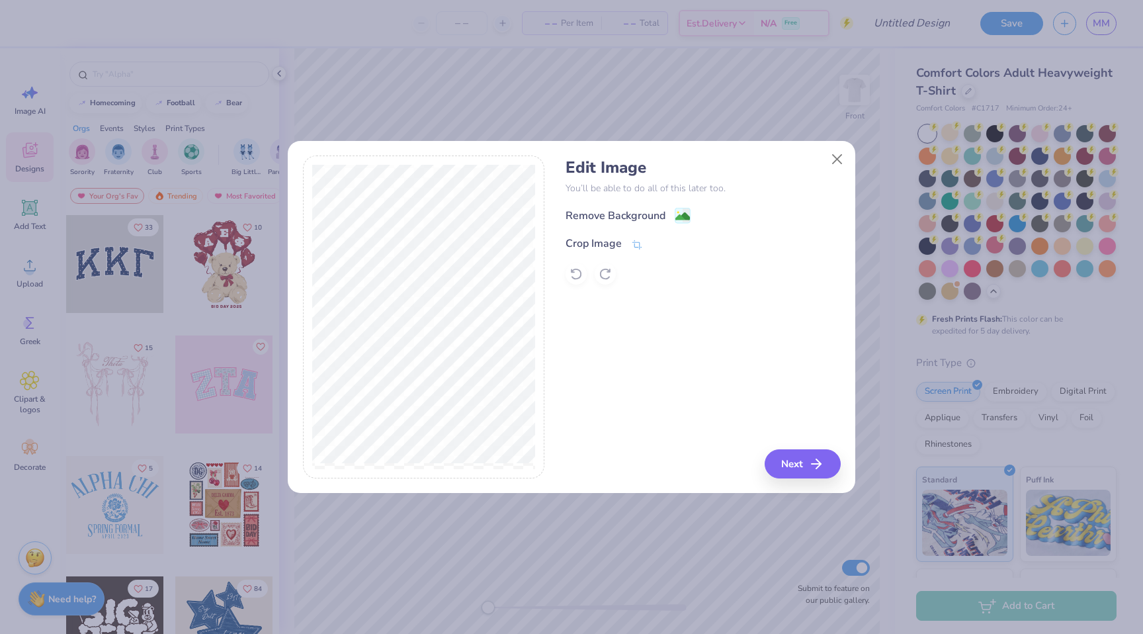
click at [644, 224] on div "Remove Background Crop Image" at bounding box center [703, 245] width 275 height 77
click at [679, 222] on image at bounding box center [682, 217] width 15 height 15
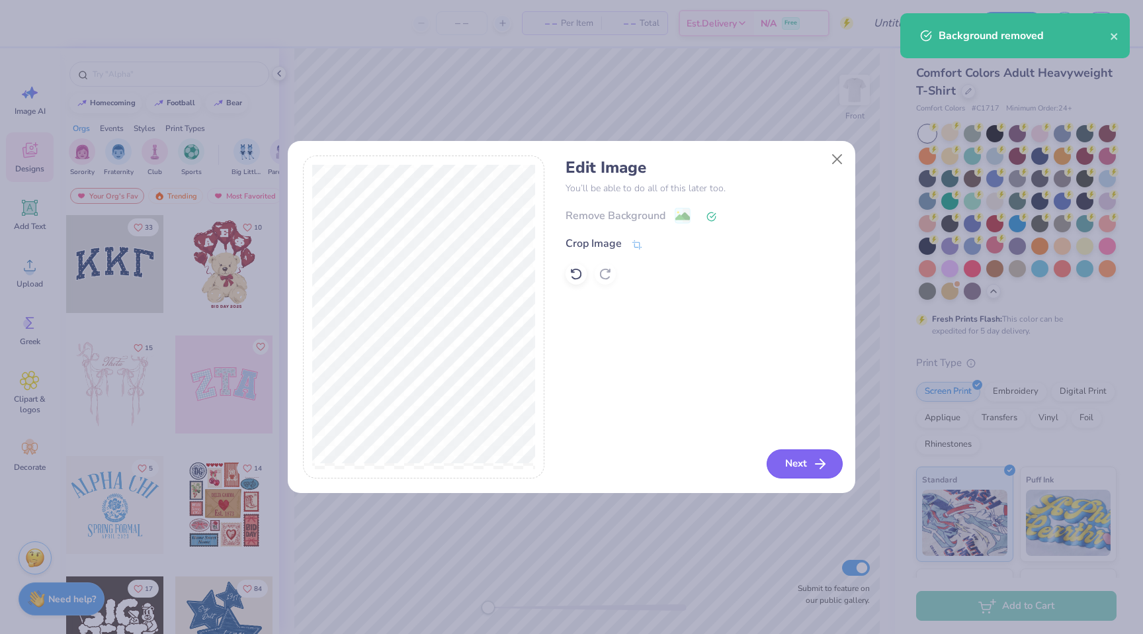
click at [789, 458] on button "Next" at bounding box center [805, 463] width 76 height 29
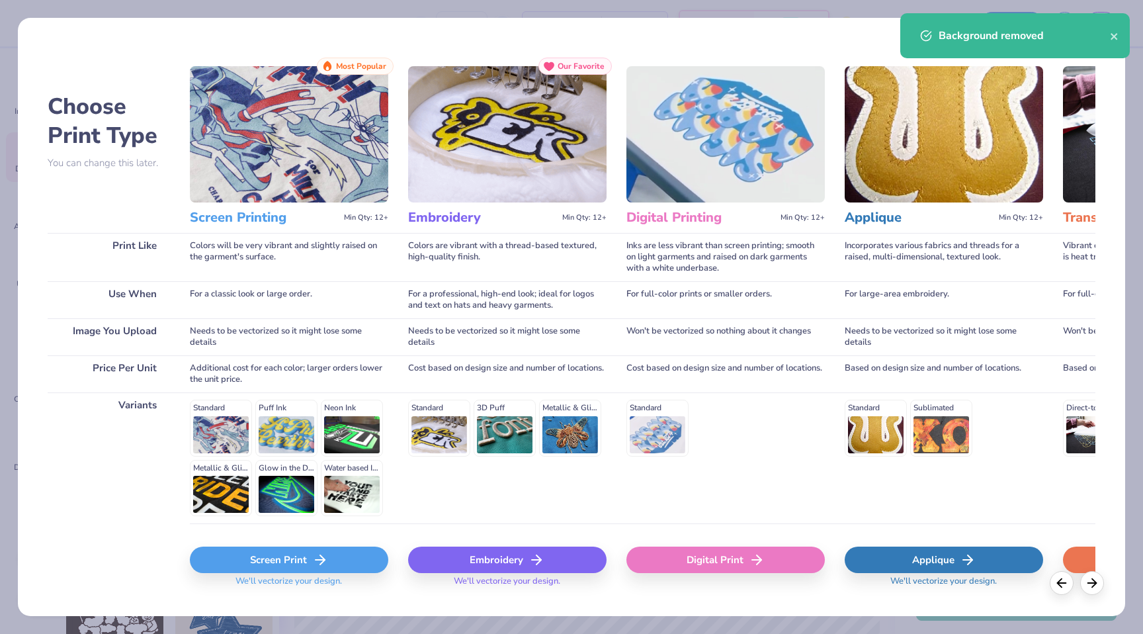
click at [923, 567] on div "Applique" at bounding box center [944, 559] width 198 height 26
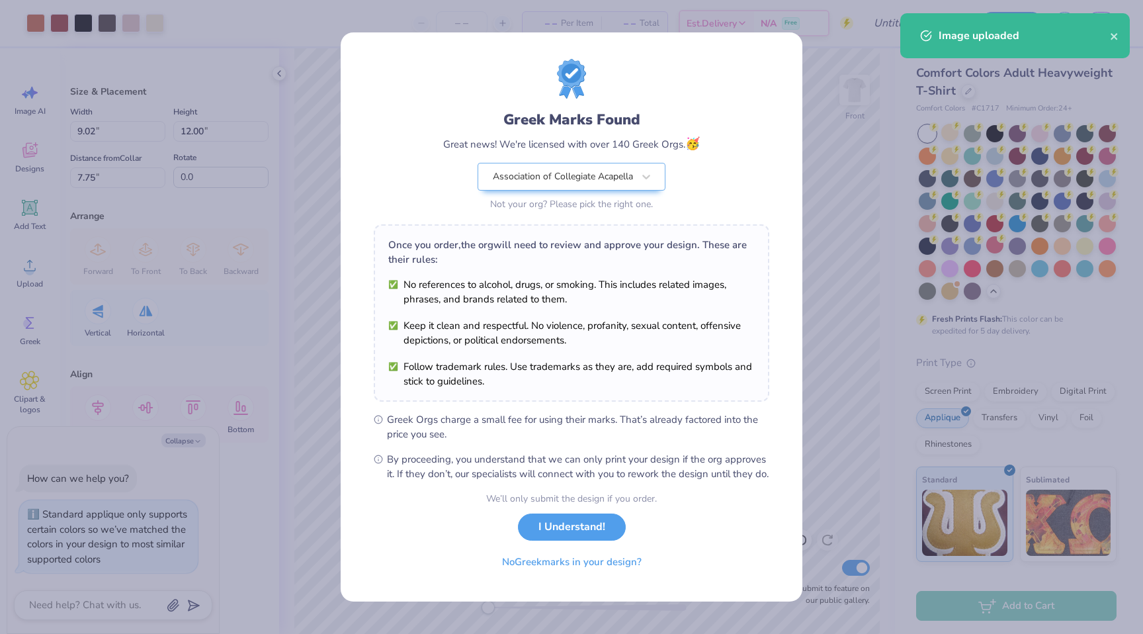
click at [641, 368] on body "Art colors – – Per Item – – Total Est. Delivery N/A Free Design Title Save MM I…" at bounding box center [571, 317] width 1143 height 634
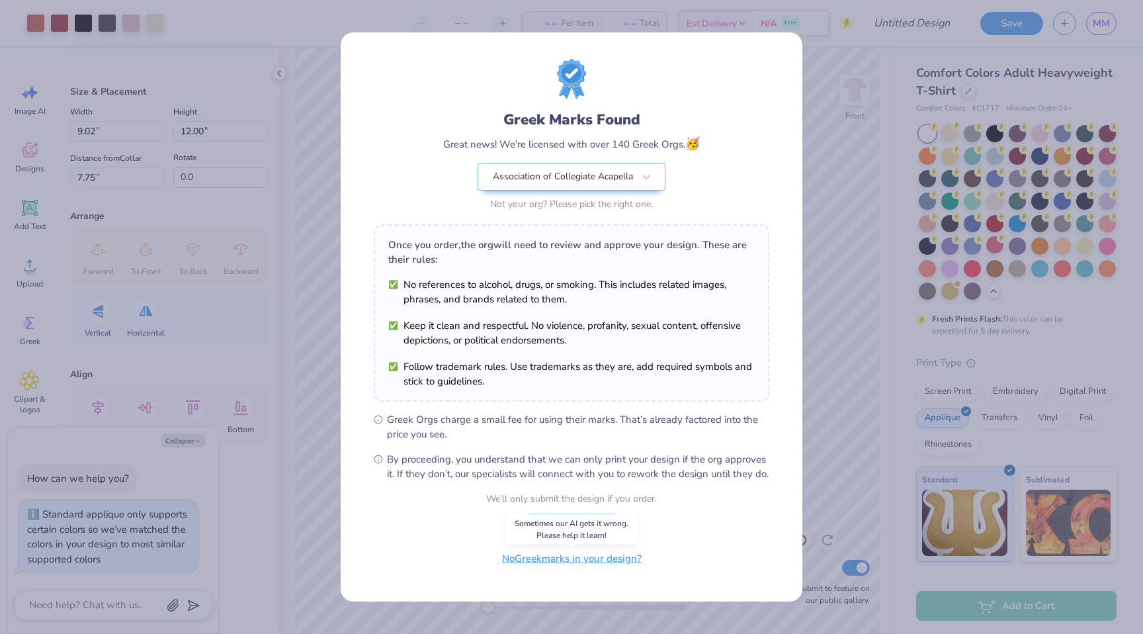
click at [595, 568] on button "No Greek marks in your design?" at bounding box center [572, 558] width 162 height 27
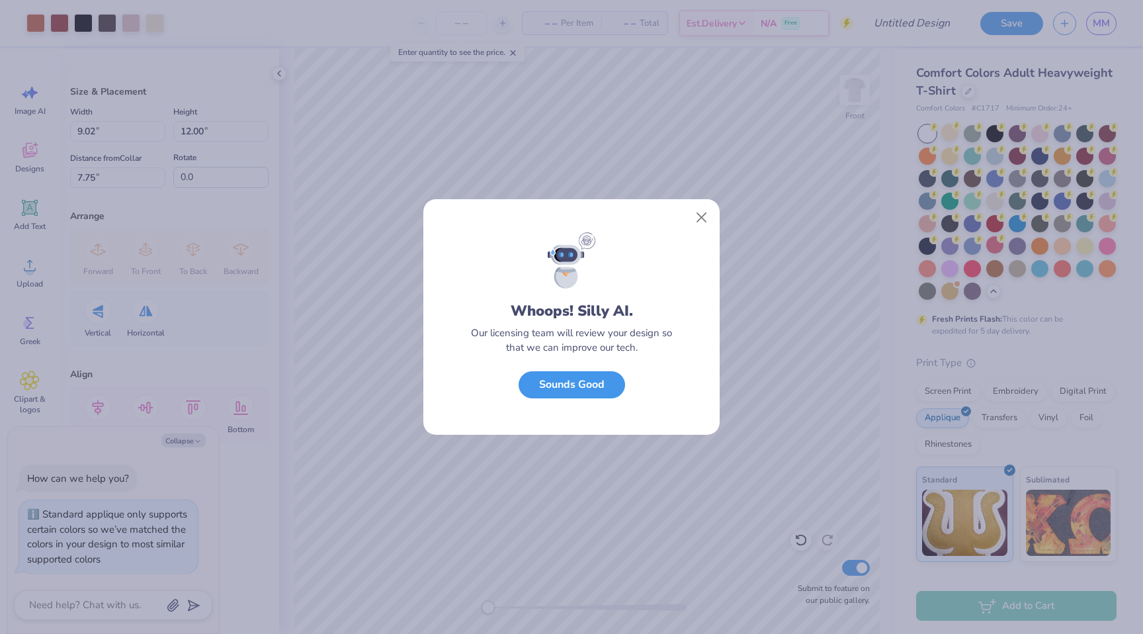
click at [587, 390] on button "Sounds Good" at bounding box center [572, 384] width 107 height 27
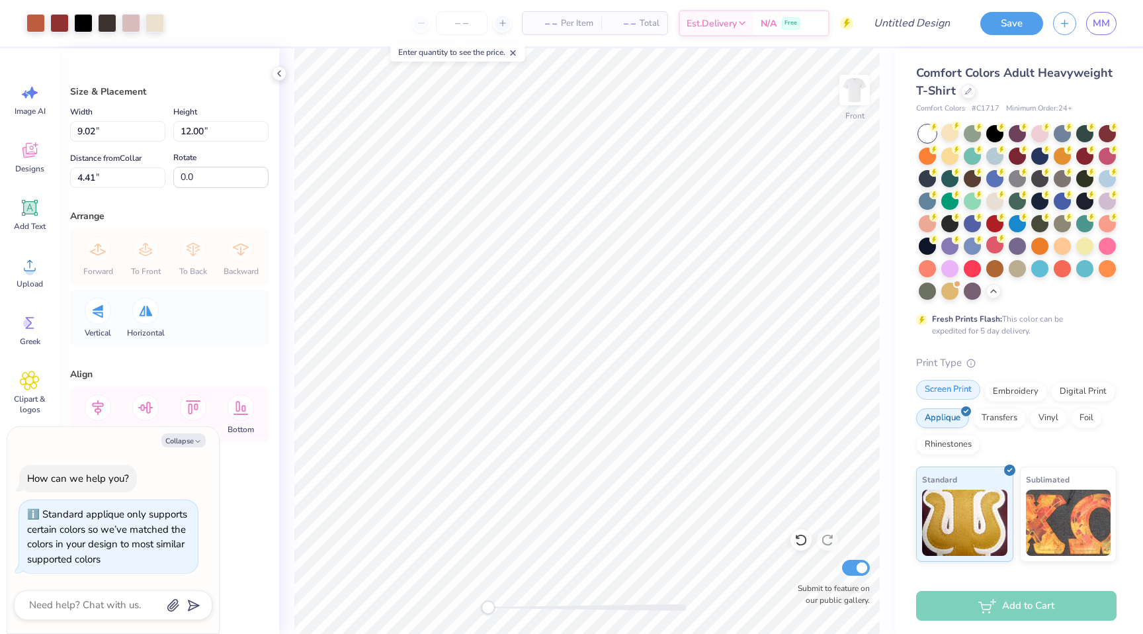
click at [957, 389] on div "Screen Print" at bounding box center [948, 390] width 64 height 20
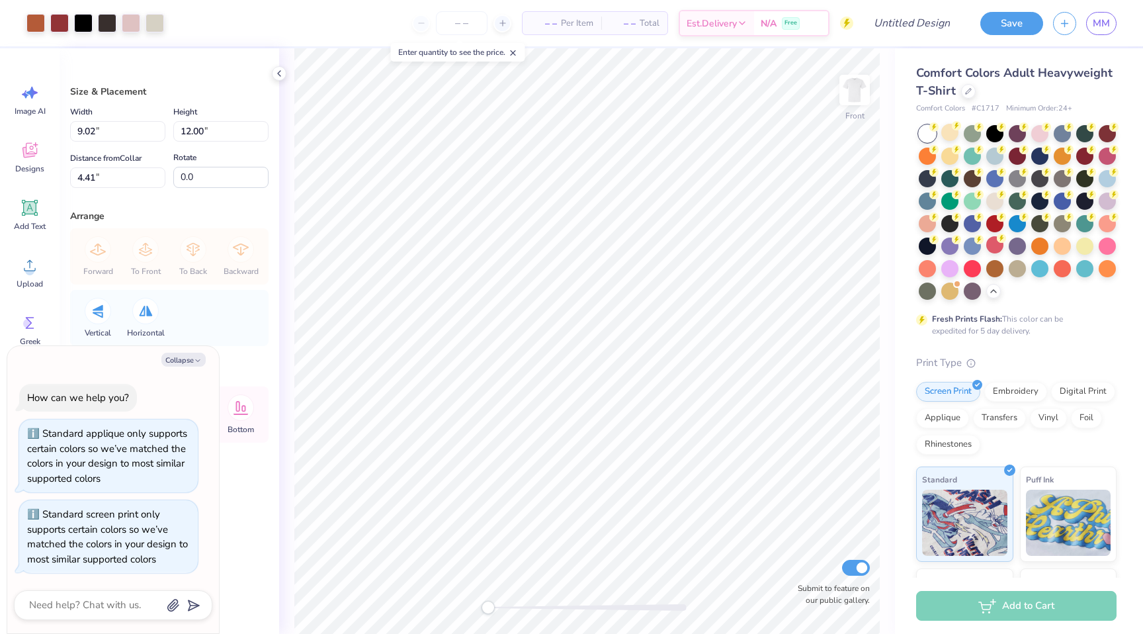
click at [292, 80] on div "Front Submit to feature on our public gallery." at bounding box center [587, 340] width 616 height 585
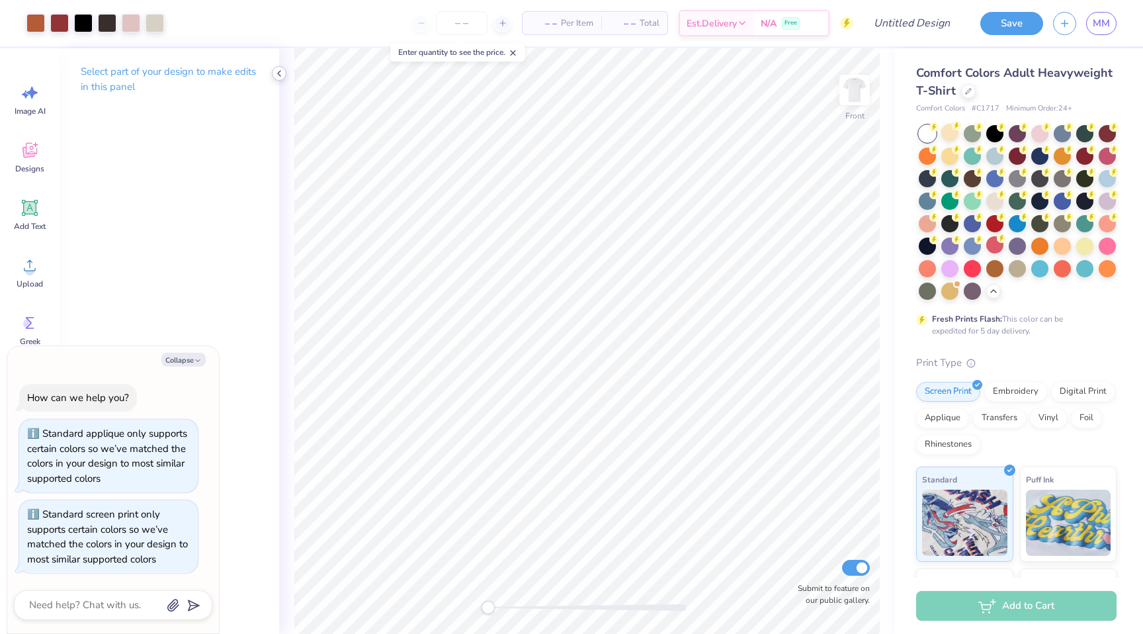
click at [275, 68] on icon at bounding box center [279, 73] width 11 height 11
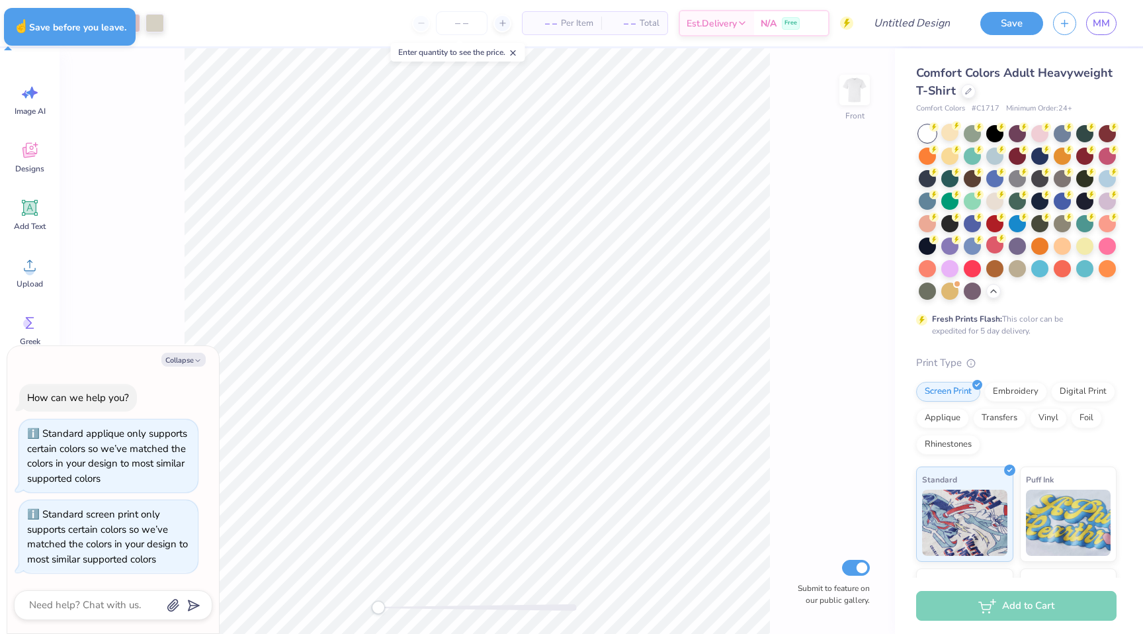
type textarea "x"
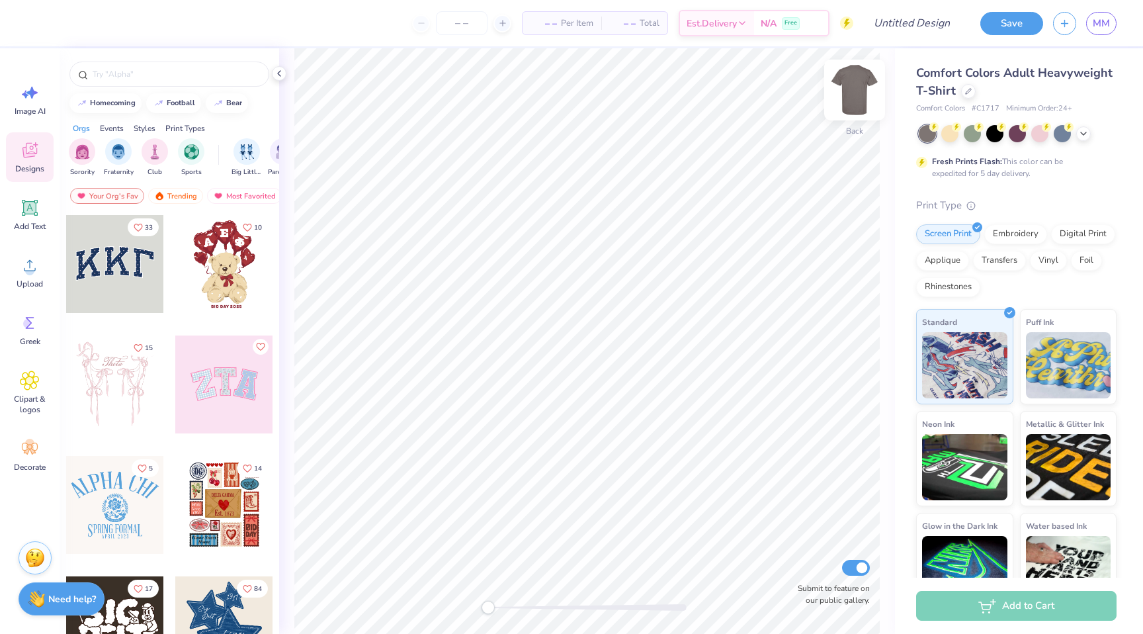
click at [860, 95] on img at bounding box center [854, 90] width 53 height 53
click at [30, 275] on circle at bounding box center [29, 270] width 9 height 9
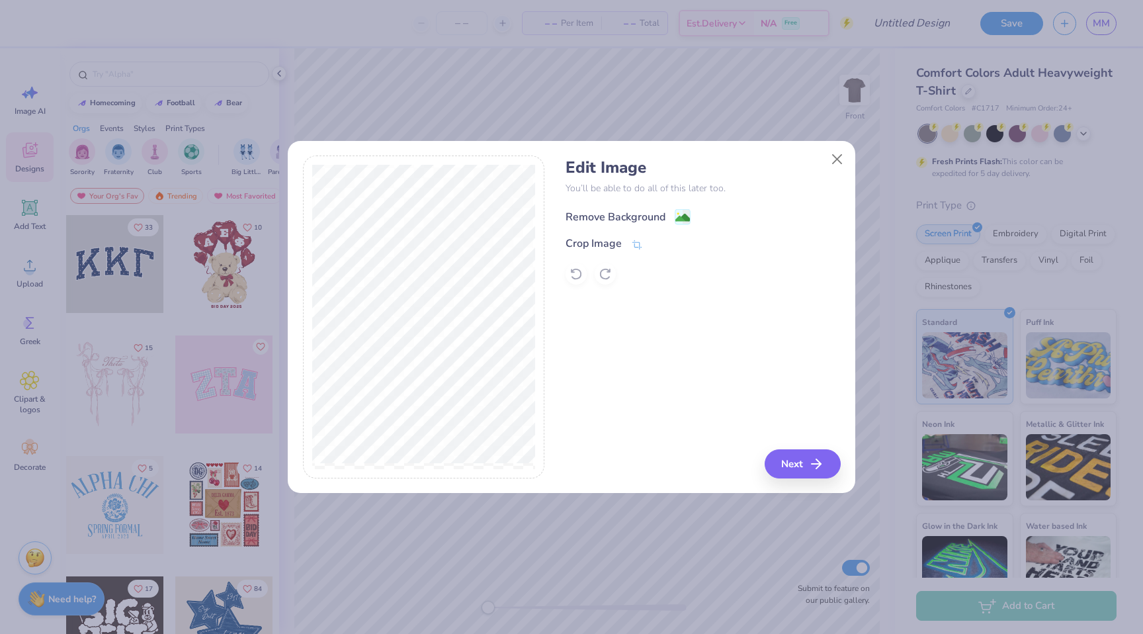
click at [636, 216] on div "Remove Background" at bounding box center [616, 217] width 100 height 16
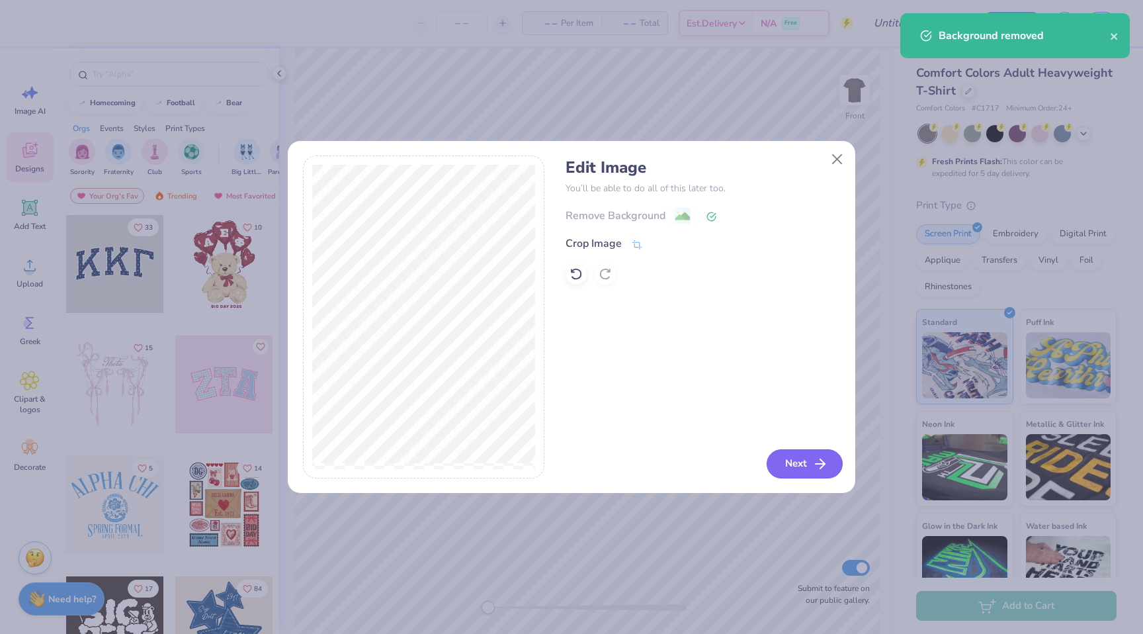
click at [816, 469] on icon "button" at bounding box center [820, 464] width 16 height 16
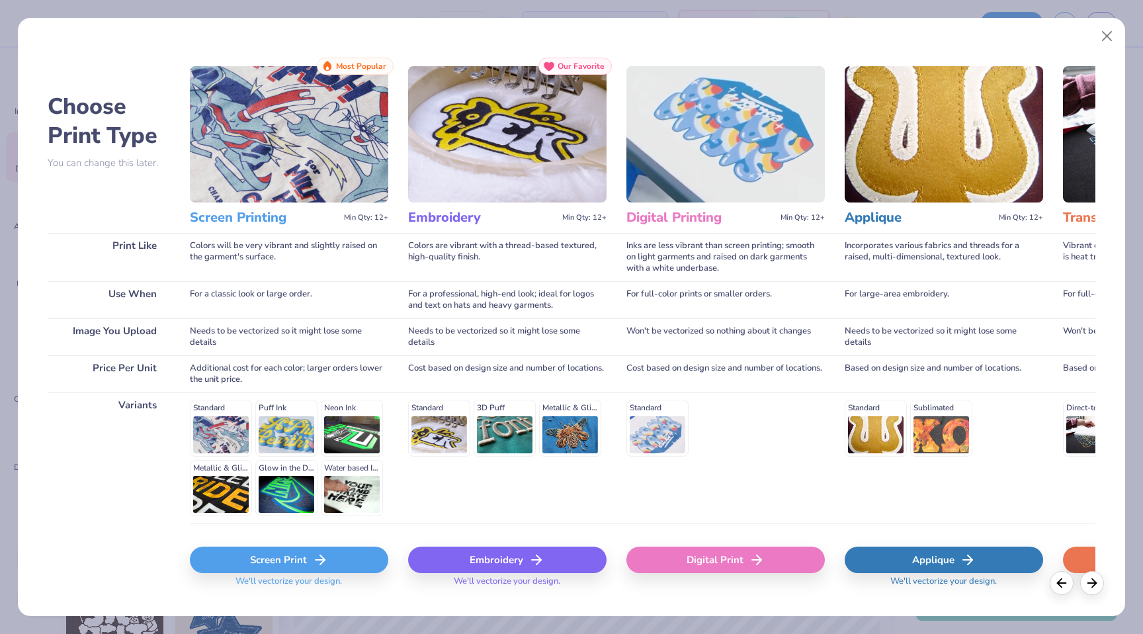
click at [323, 556] on icon at bounding box center [320, 560] width 16 height 16
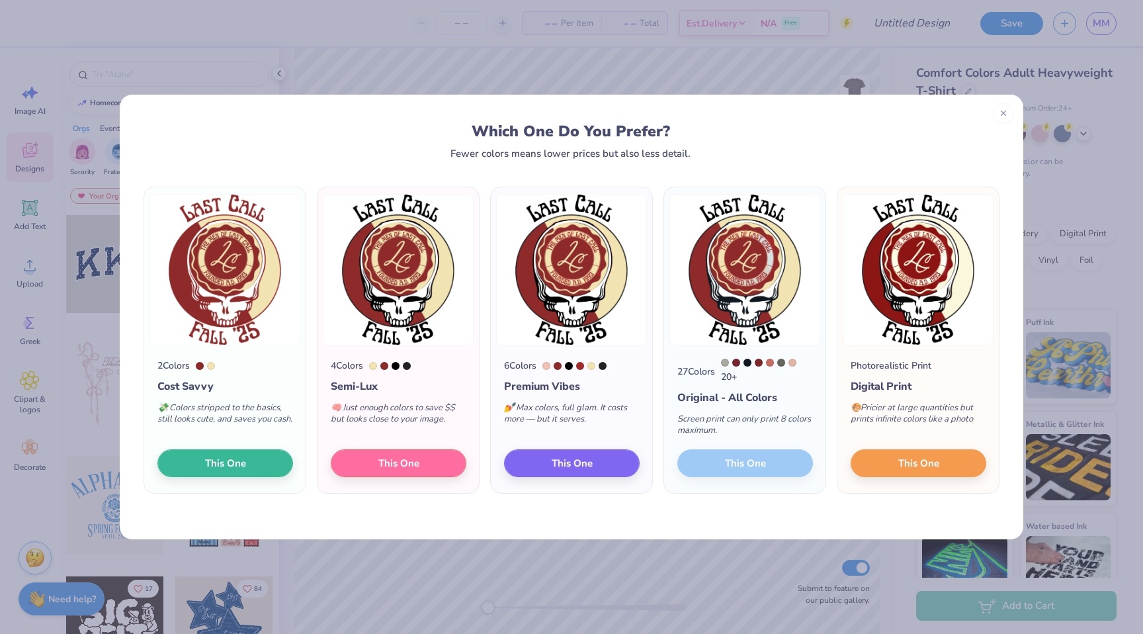
click at [751, 464] on div "27 Colors 20 + Original - All Colors Screen print can only print 8 colors maxim…" at bounding box center [744, 419] width 161 height 148
click at [359, 468] on button "This One" at bounding box center [399, 461] width 136 height 28
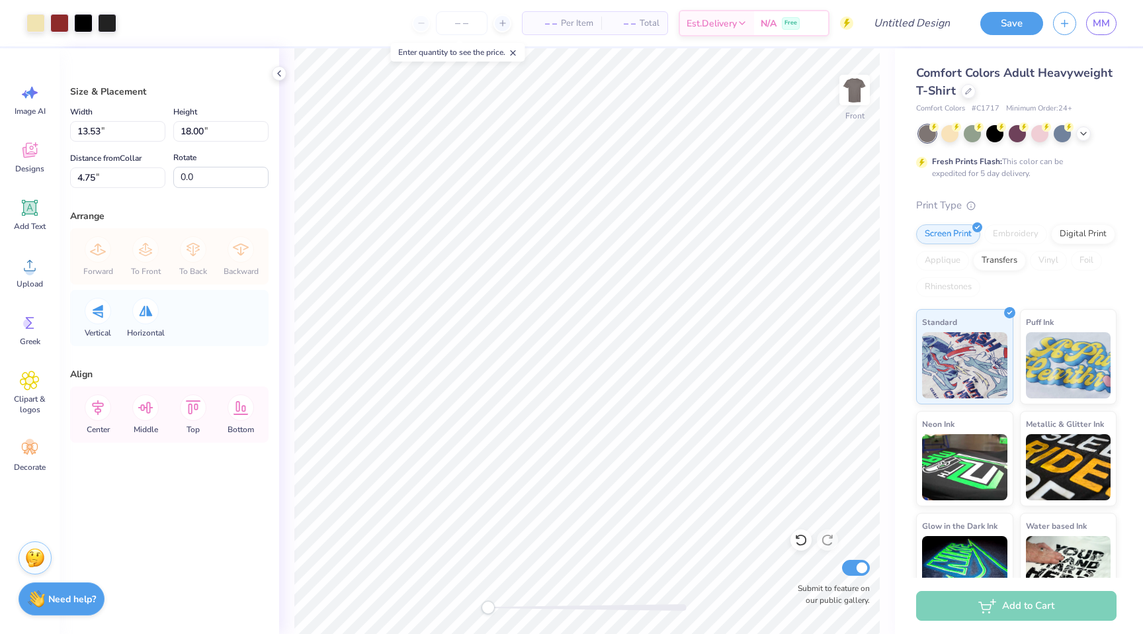
type input "9.86"
type input "13.11"
click at [952, 133] on div at bounding box center [949, 132] width 17 height 17
type input "3.63"
click at [1086, 140] on div at bounding box center [1018, 133] width 198 height 17
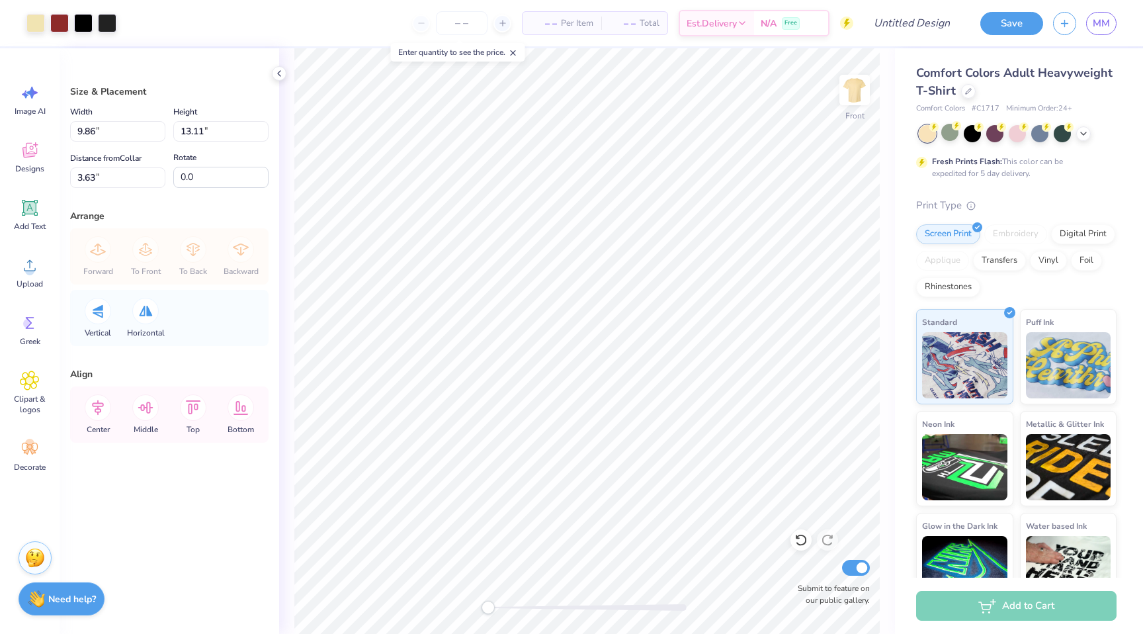
click at [1086, 140] on div at bounding box center [1018, 133] width 198 height 17
click at [1086, 138] on div at bounding box center [1083, 132] width 15 height 15
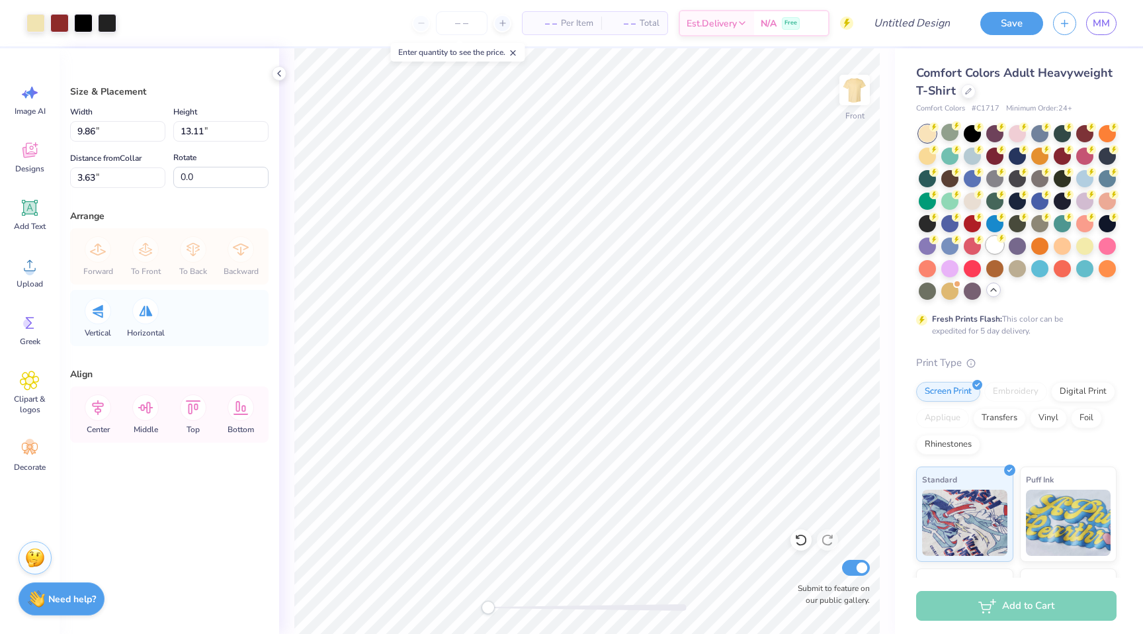
click at [993, 245] on div at bounding box center [994, 244] width 17 height 17
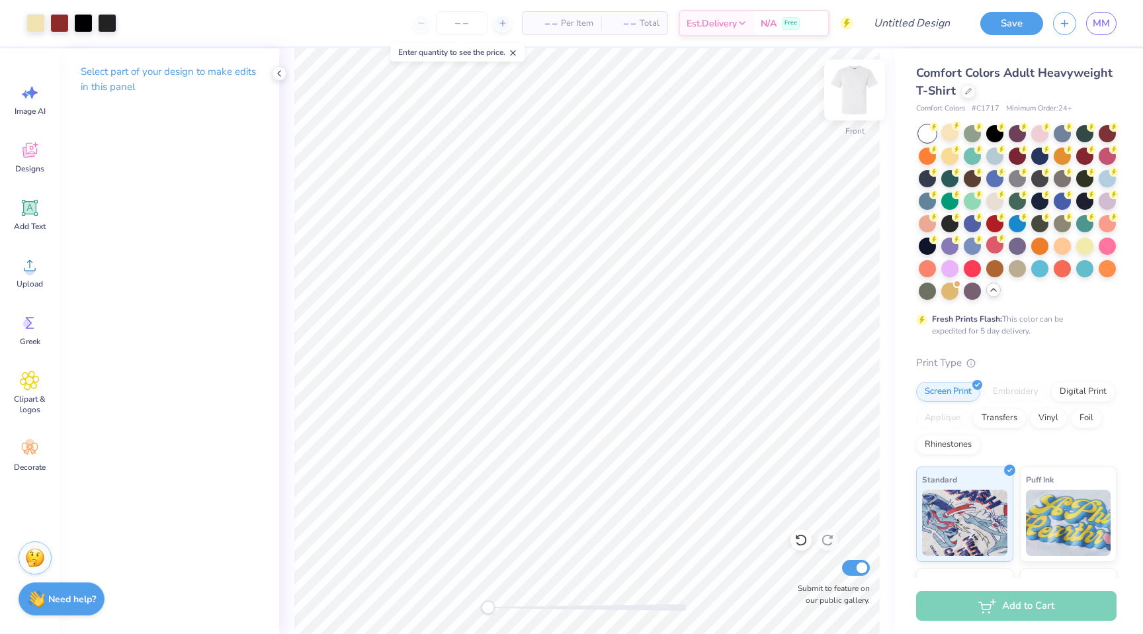
click at [850, 93] on img at bounding box center [854, 90] width 53 height 53
click at [27, 266] on icon at bounding box center [30, 265] width 20 height 20
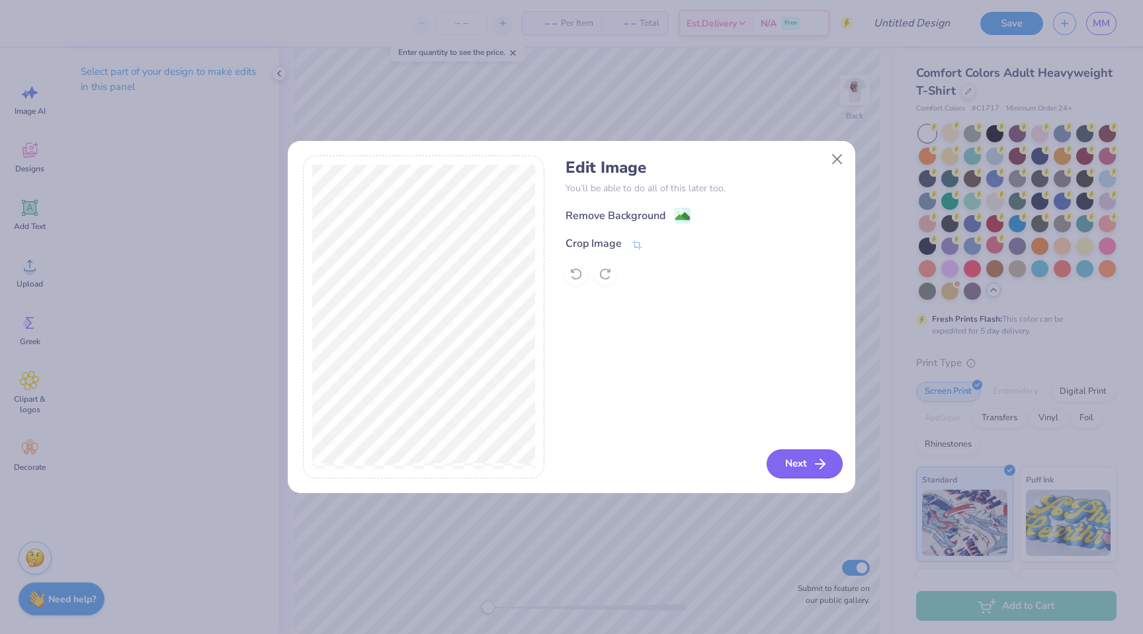
click at [798, 456] on button "Next" at bounding box center [805, 463] width 76 height 29
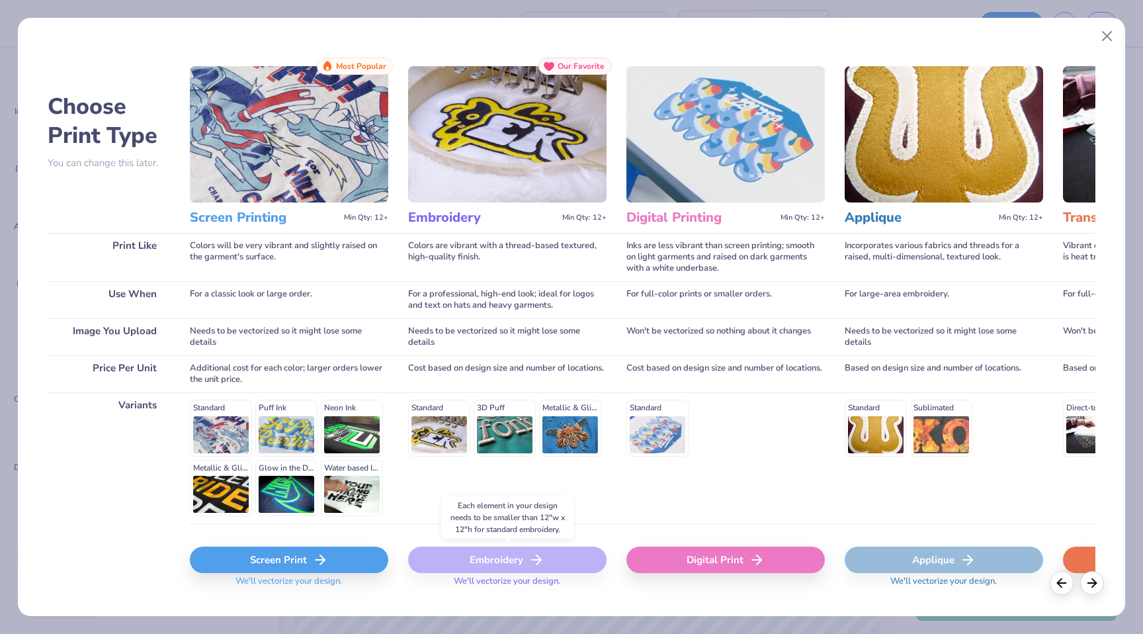
click at [552, 560] on div "Embroidery" at bounding box center [507, 559] width 198 height 26
click at [903, 557] on div "Applique" at bounding box center [944, 559] width 198 height 26
click at [296, 549] on div "Screen Print" at bounding box center [289, 559] width 198 height 26
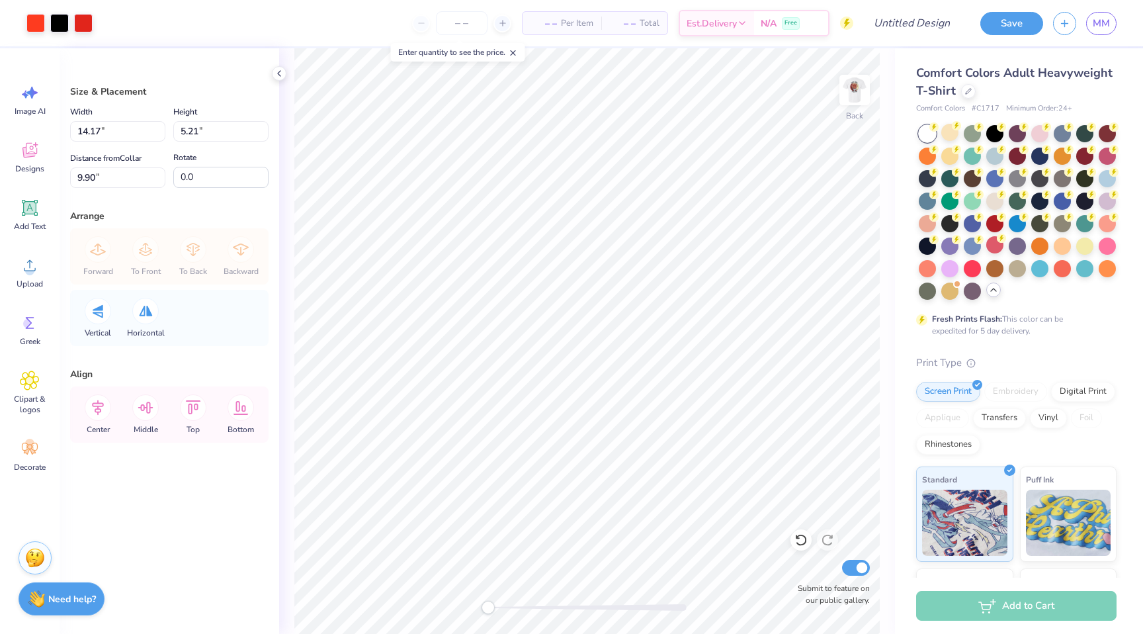
type input "7.28"
type input "2.67"
type input "6.48"
type input "2.38"
type input "3.94"
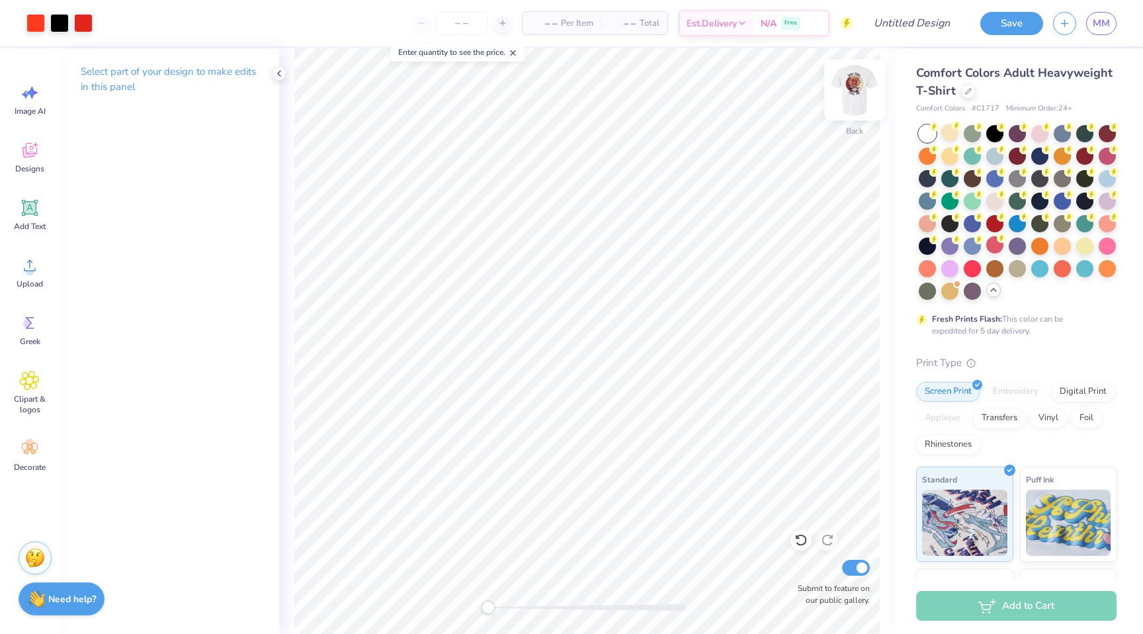
click at [854, 104] on img at bounding box center [854, 90] width 53 height 53
click at [845, 98] on img at bounding box center [854, 90] width 53 height 53
click at [443, 25] on input "number" at bounding box center [462, 23] width 52 height 24
type input "25"
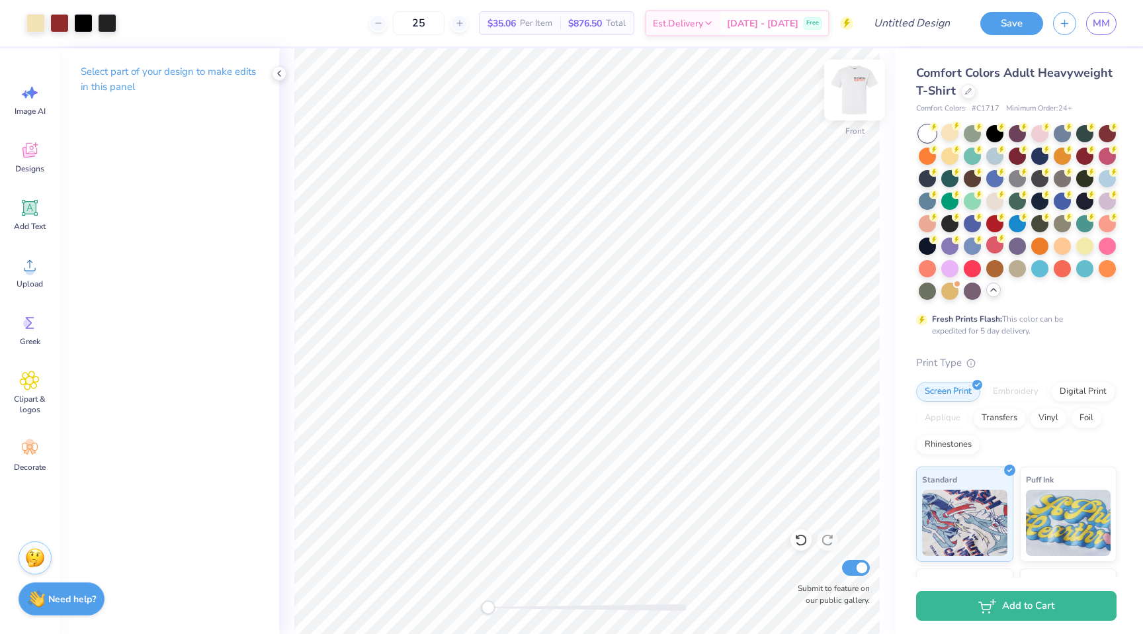
click at [862, 86] on img at bounding box center [854, 90] width 53 height 53
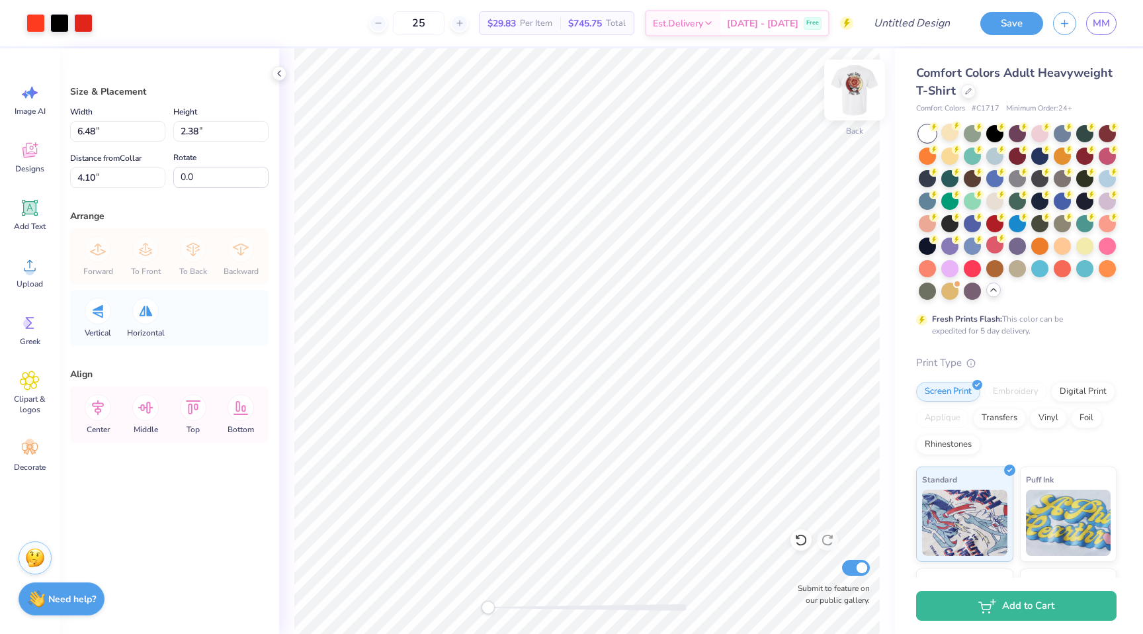
click at [863, 81] on img at bounding box center [854, 90] width 53 height 53
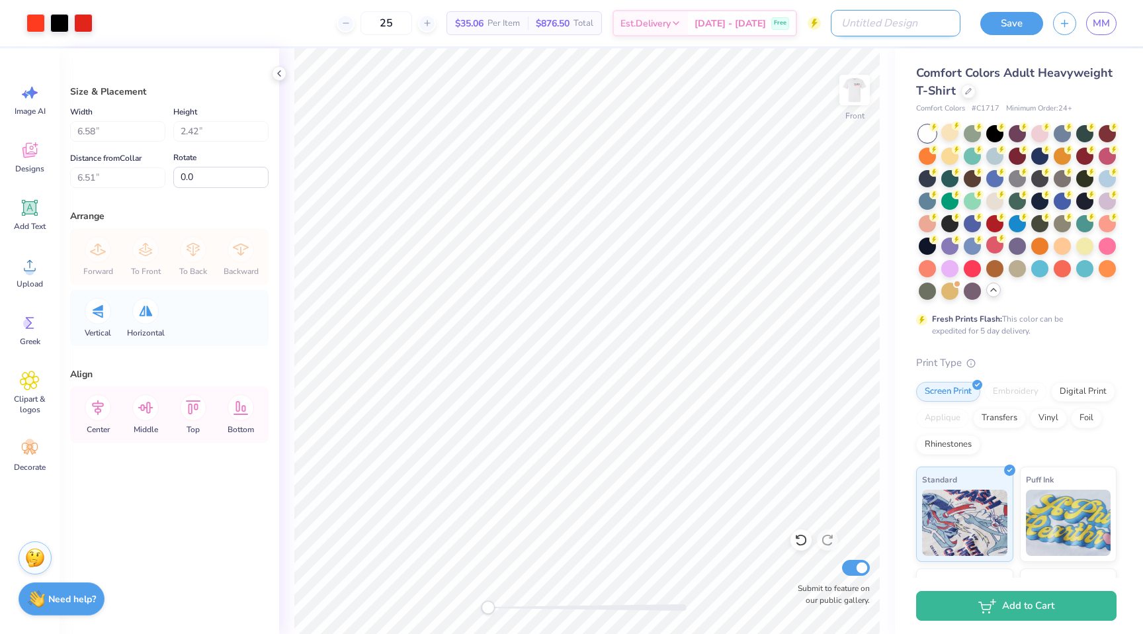
click at [899, 17] on input "Design Title" at bounding box center [896, 23] width 130 height 26
type input "LC FA25 Merch"
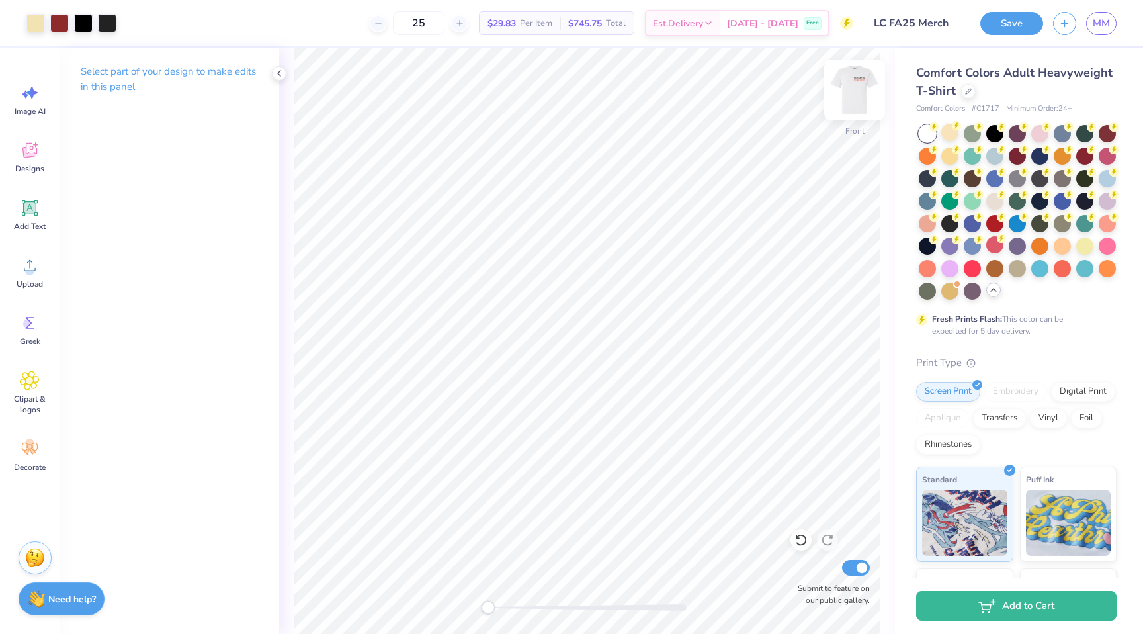
click at [847, 85] on img at bounding box center [854, 90] width 53 height 53
click at [845, 108] on img at bounding box center [854, 90] width 53 height 53
click at [845, 103] on img at bounding box center [854, 90] width 26 height 26
click at [850, 108] on img at bounding box center [854, 90] width 53 height 53
click at [850, 103] on img at bounding box center [854, 90] width 26 height 26
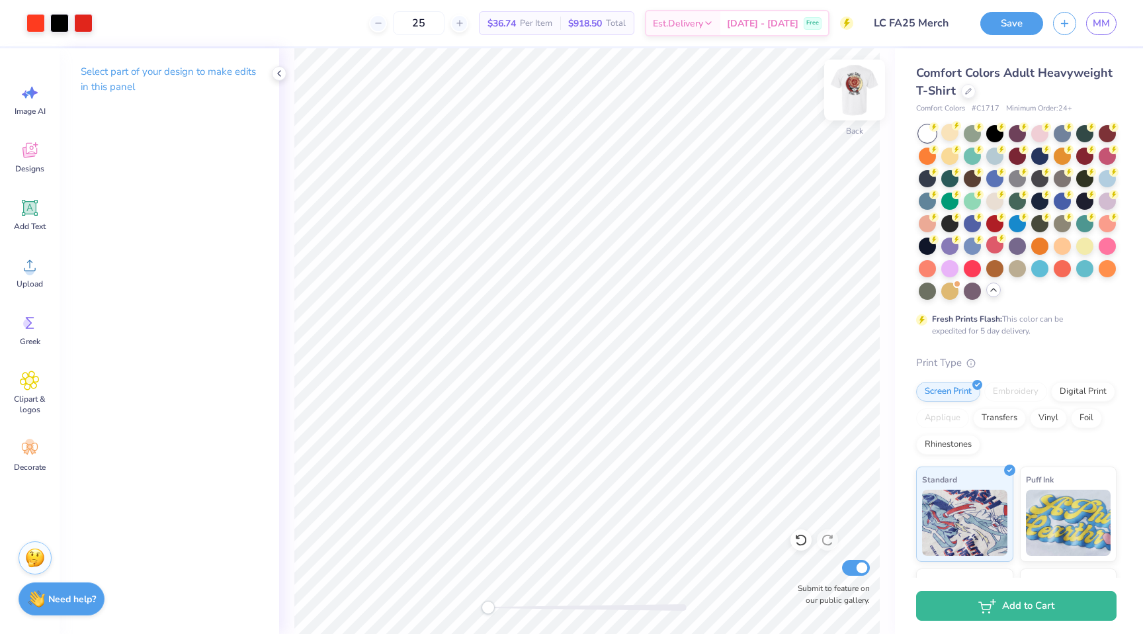
click at [850, 108] on img at bounding box center [854, 90] width 53 height 53
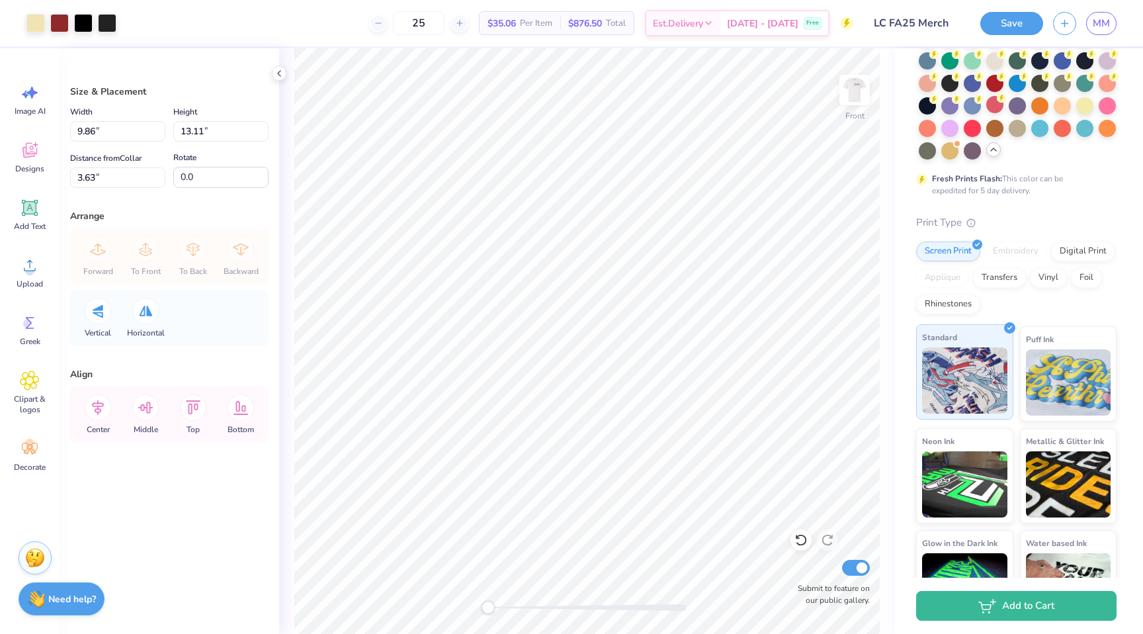
scroll to position [188, 0]
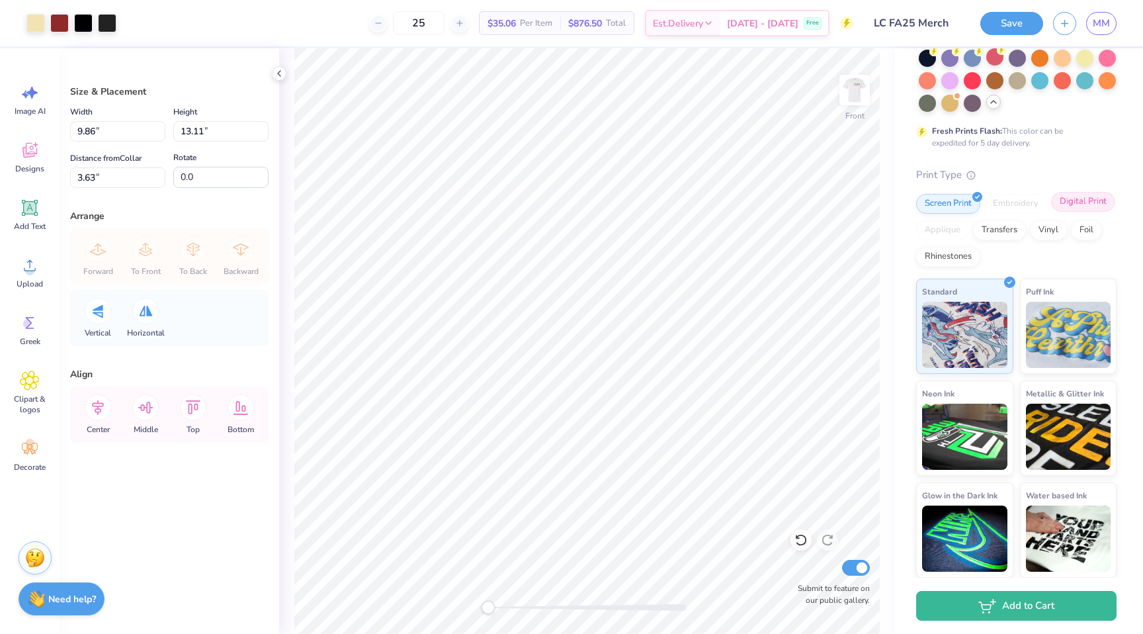
click at [1079, 203] on div "Digital Print" at bounding box center [1083, 202] width 64 height 20
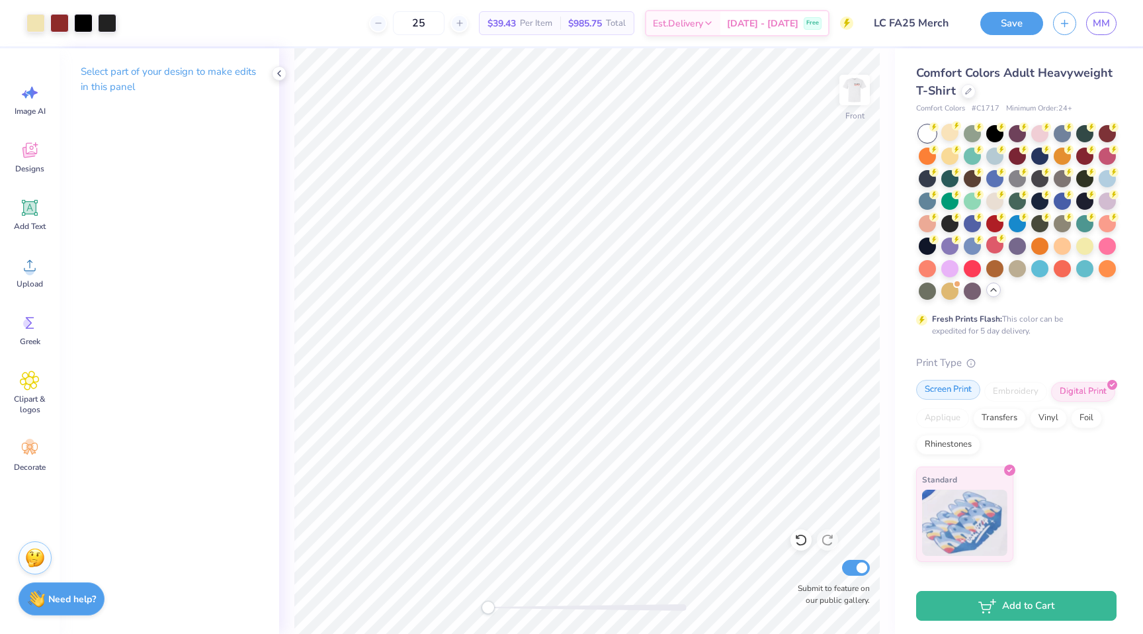
click at [949, 385] on div "Screen Print" at bounding box center [948, 390] width 64 height 20
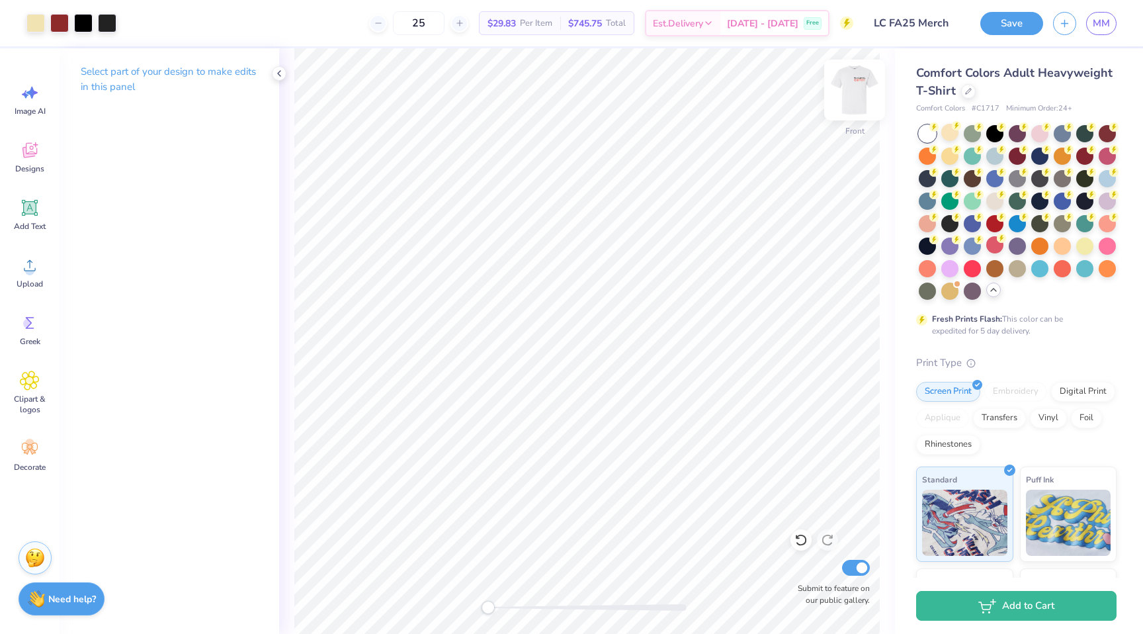
click at [851, 94] on img at bounding box center [854, 90] width 53 height 53
click at [851, 94] on img at bounding box center [854, 90] width 26 height 26
click at [851, 95] on img at bounding box center [854, 90] width 53 height 53
click at [1004, 19] on button "Save" at bounding box center [1011, 21] width 63 height 23
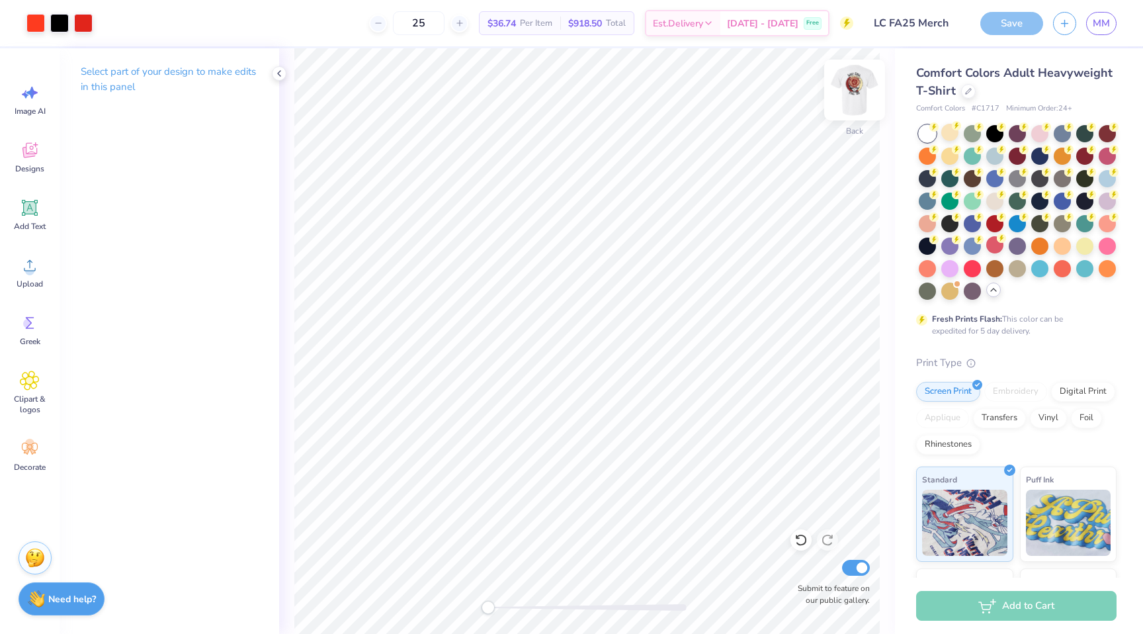
click at [850, 94] on img at bounding box center [854, 90] width 53 height 53
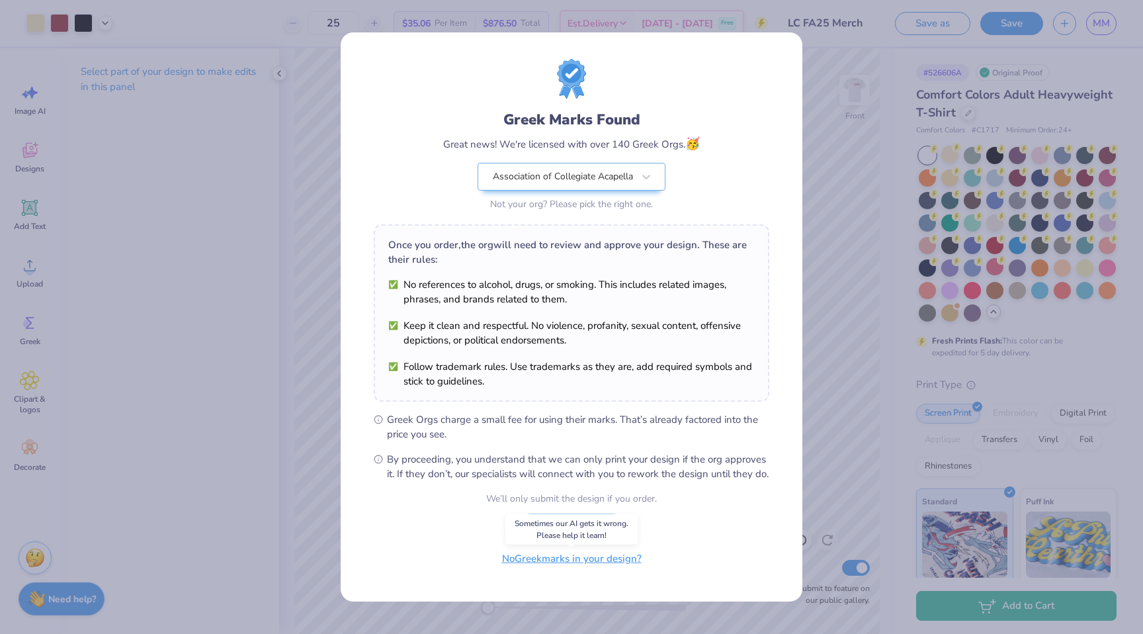
click at [548, 568] on button "No Greek marks in your design?" at bounding box center [572, 558] width 162 height 27
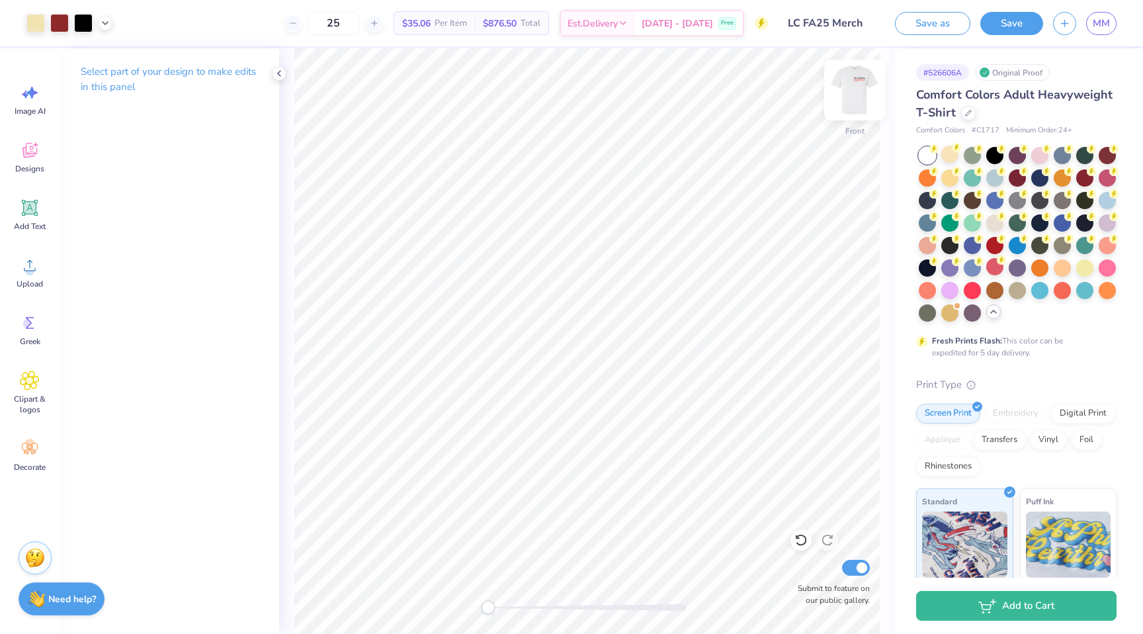
click at [859, 89] on img at bounding box center [854, 90] width 53 height 53
click at [853, 89] on img at bounding box center [854, 90] width 53 height 53
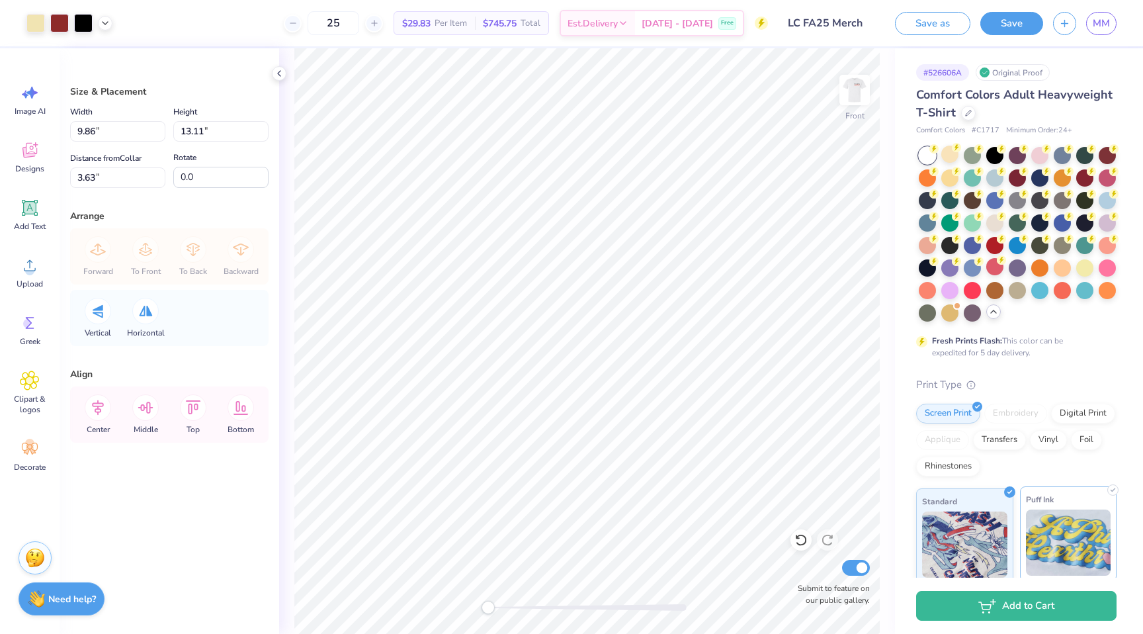
click at [1032, 518] on img at bounding box center [1068, 542] width 85 height 66
click at [992, 519] on img at bounding box center [964, 542] width 85 height 66
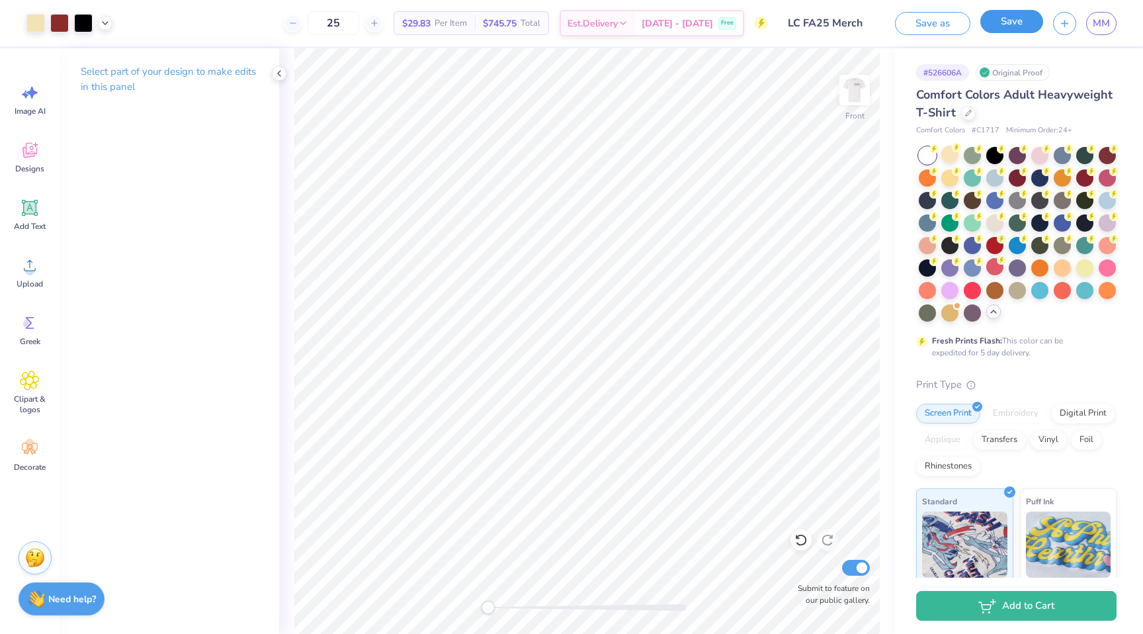
click at [1007, 17] on button "Save" at bounding box center [1011, 21] width 63 height 23
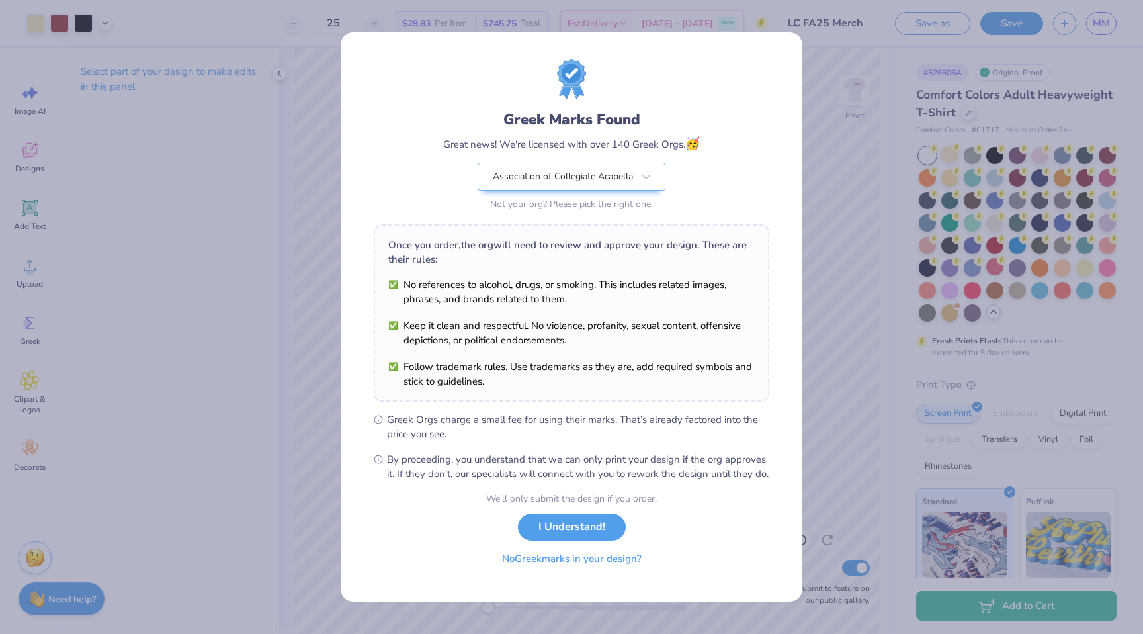
click at [622, 572] on button "No Greek marks in your design?" at bounding box center [572, 558] width 162 height 27
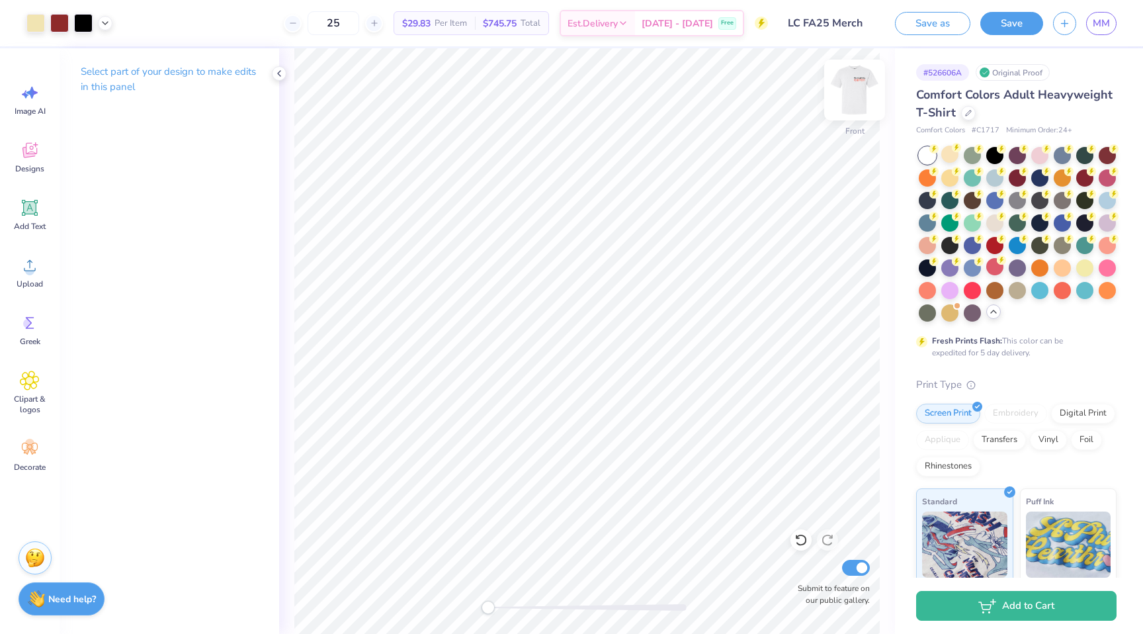
click at [847, 106] on img at bounding box center [854, 90] width 53 height 53
click at [847, 104] on img at bounding box center [854, 90] width 53 height 53
click at [845, 83] on img at bounding box center [854, 90] width 53 height 53
